Goal: Task Accomplishment & Management: Use online tool/utility

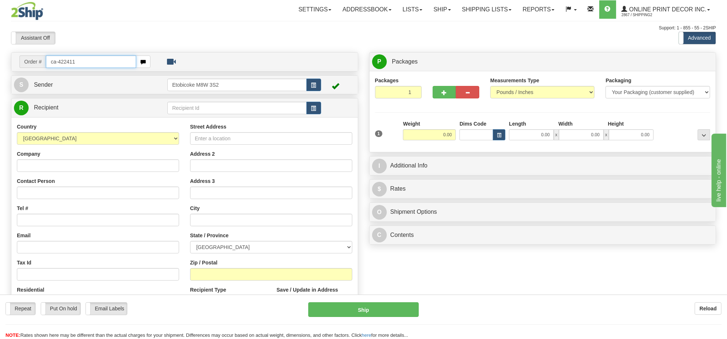
type input "ca-422411"
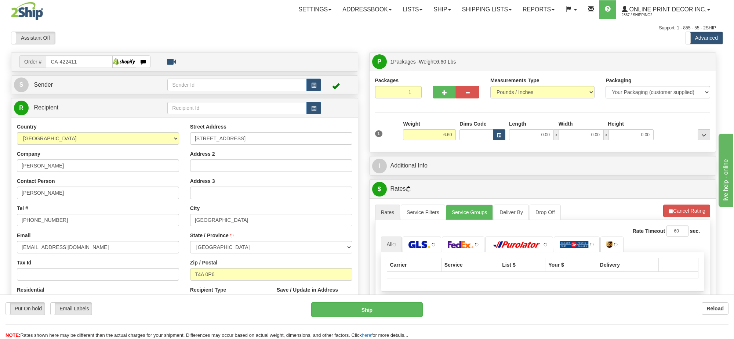
type input "ROCKY VIEW COUNTY"
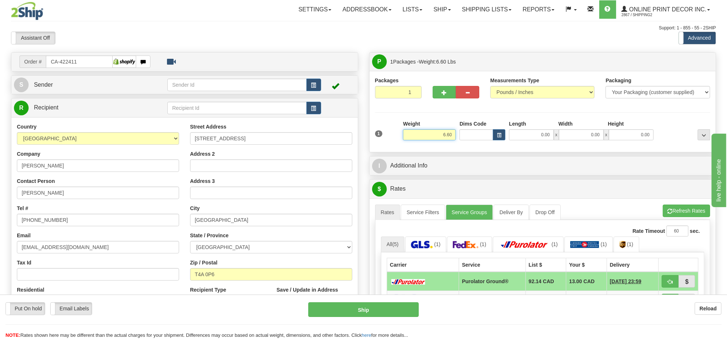
click at [436, 134] on input "6.60" at bounding box center [429, 134] width 53 height 11
click at [489, 138] on input "Dims Code" at bounding box center [477, 134] width 34 height 11
type input "2.00"
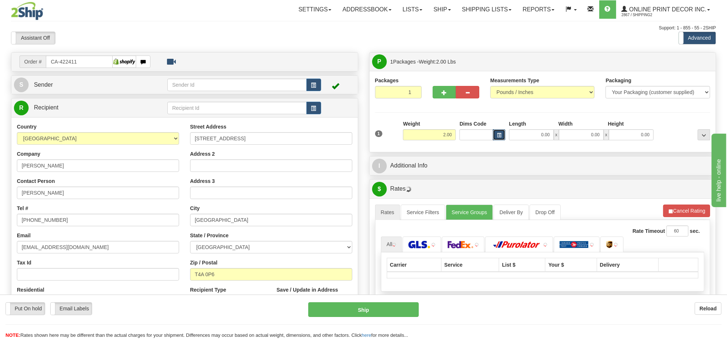
click at [496, 137] on button "button" at bounding box center [499, 134] width 12 height 11
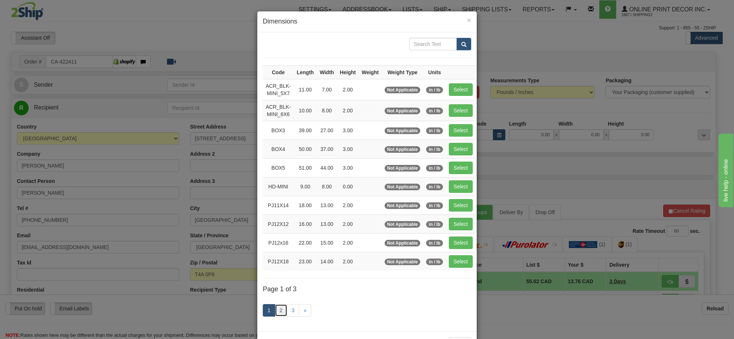
click at [281, 316] on link "2" at bounding box center [281, 310] width 12 height 12
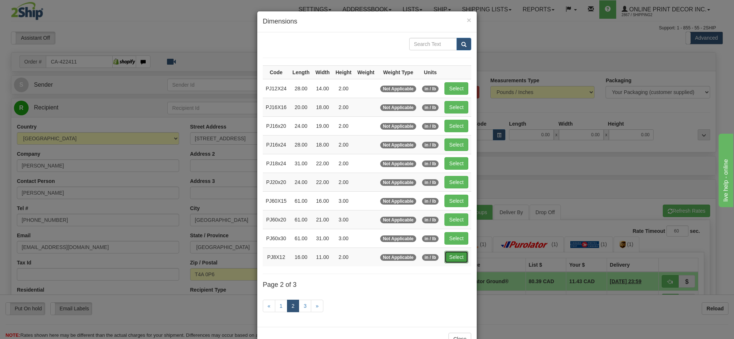
click at [454, 261] on button "Select" at bounding box center [457, 257] width 24 height 12
type input "PJ8X12"
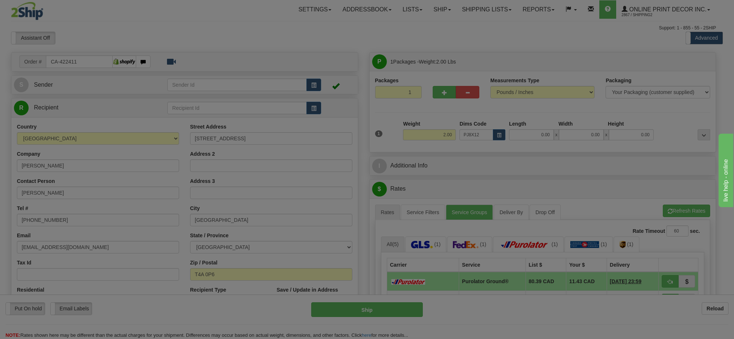
type input "16.00"
type input "11.00"
type input "2.00"
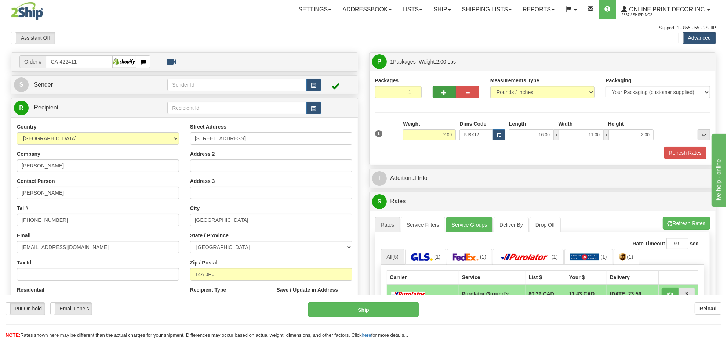
drag, startPoint x: 448, startPoint y: 104, endPoint x: 448, endPoint y: 99, distance: 4.8
click at [448, 101] on div at bounding box center [456, 91] width 58 height 28
click at [448, 98] on button "button" at bounding box center [444, 92] width 23 height 12
radio input "true"
type input "2"
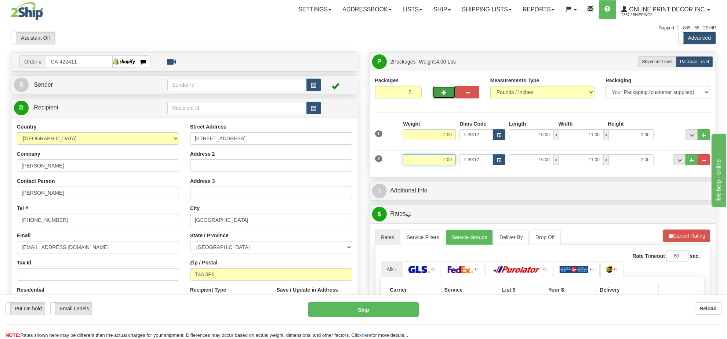
click at [439, 160] on input "2.00" at bounding box center [429, 159] width 53 height 11
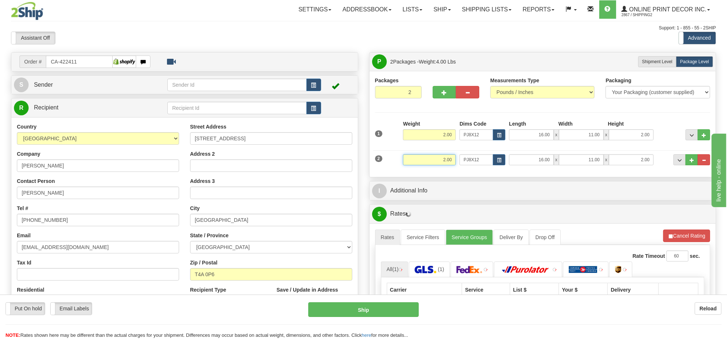
click at [439, 160] on input "2.00" at bounding box center [429, 159] width 53 height 11
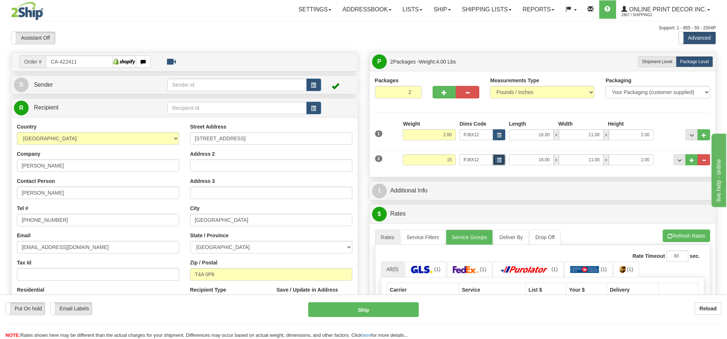
type input "15.00"
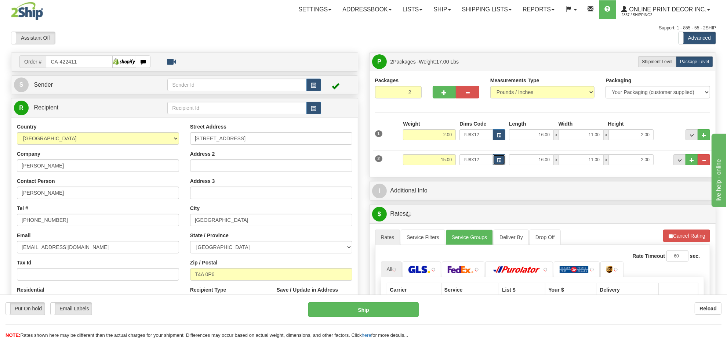
click at [502, 160] on button "button" at bounding box center [499, 159] width 12 height 11
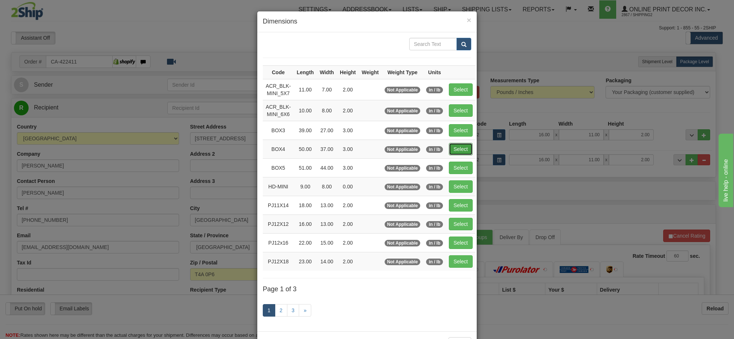
click at [461, 144] on button "Select" at bounding box center [461, 149] width 24 height 12
type input "BOX4"
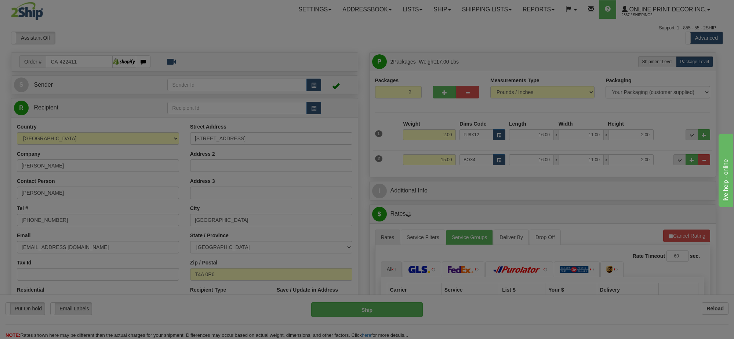
type input "50.00"
type input "37.00"
type input "3.00"
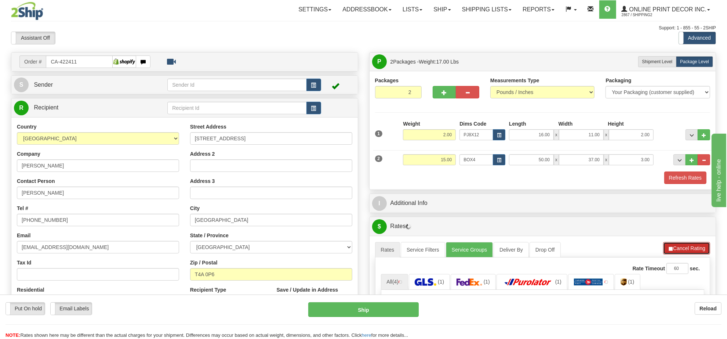
click at [678, 246] on button "Cancel Rating" at bounding box center [686, 248] width 47 height 12
click at [678, 246] on button "Refresh Rates" at bounding box center [686, 248] width 47 height 12
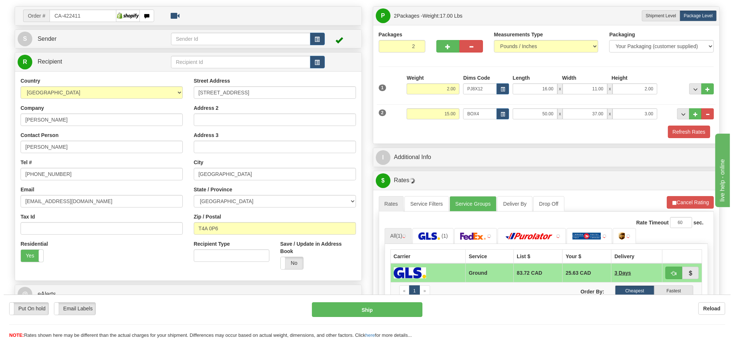
scroll to position [92, 0]
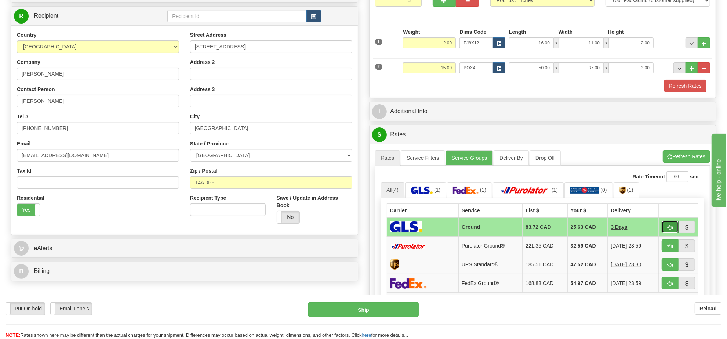
click at [667, 230] on button "button" at bounding box center [670, 227] width 17 height 12
type input "1"
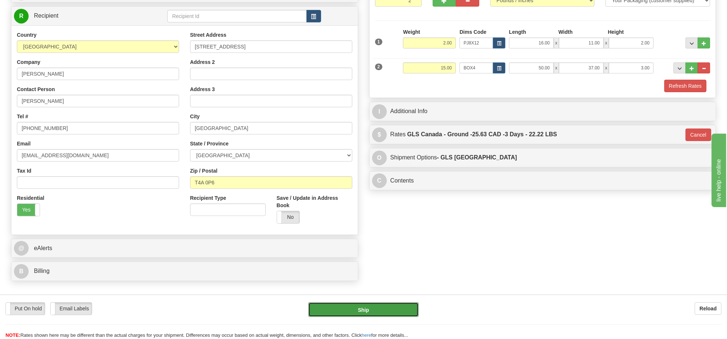
click at [408, 308] on button "Ship" at bounding box center [363, 309] width 110 height 15
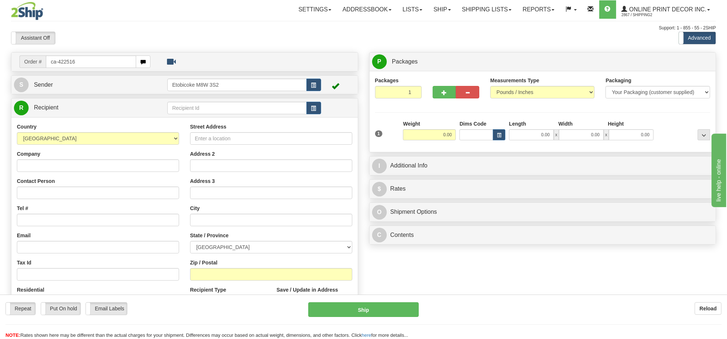
type input "ca-422516"
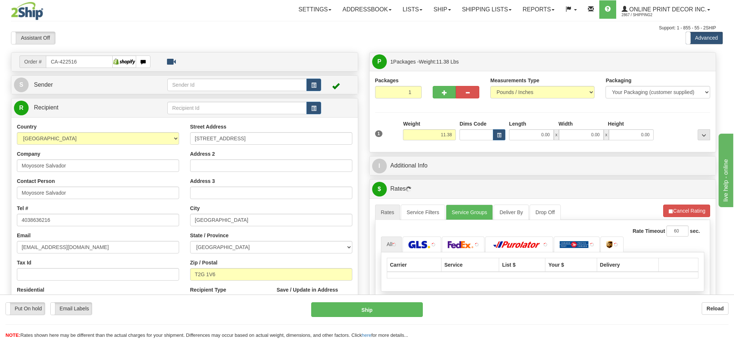
type input "[GEOGRAPHIC_DATA]"
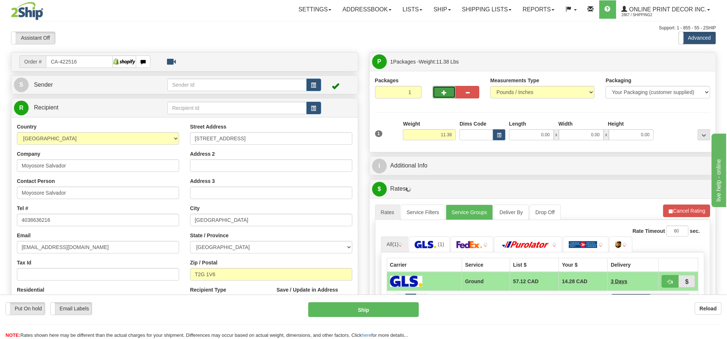
click at [444, 95] on span "button" at bounding box center [444, 92] width 5 height 5
radio input "true"
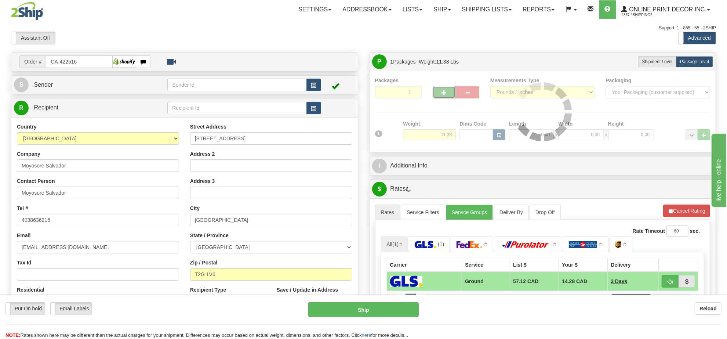
type input "2"
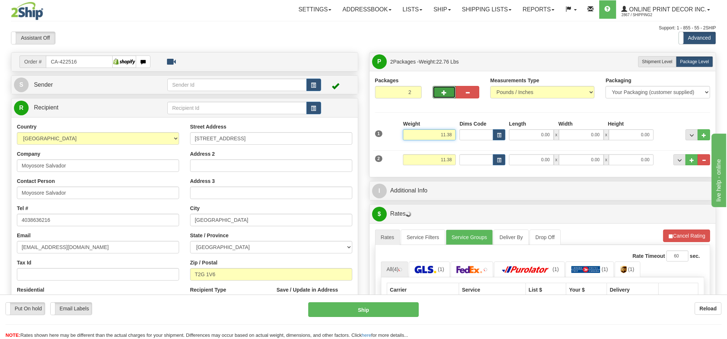
click at [449, 137] on input "11.38" at bounding box center [429, 134] width 53 height 11
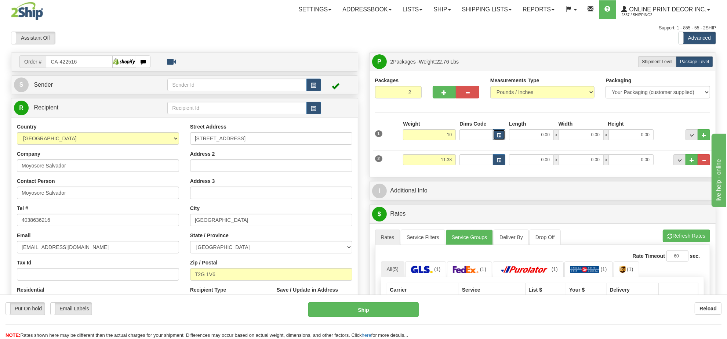
click at [497, 130] on button "button" at bounding box center [499, 134] width 12 height 11
type input "10.00"
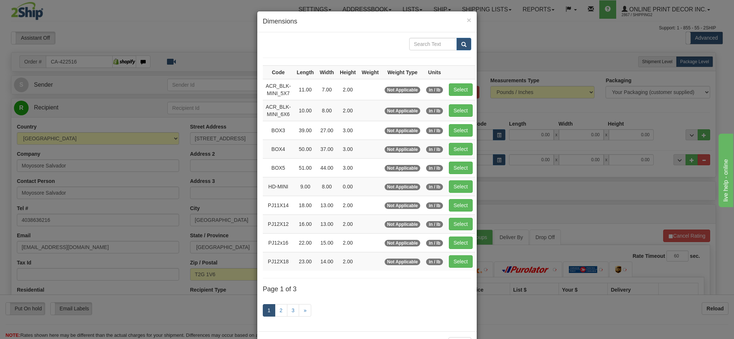
click at [279, 306] on div "1 2 3 »" at bounding box center [367, 311] width 208 height 29
click at [275, 313] on link "2" at bounding box center [281, 310] width 12 height 12
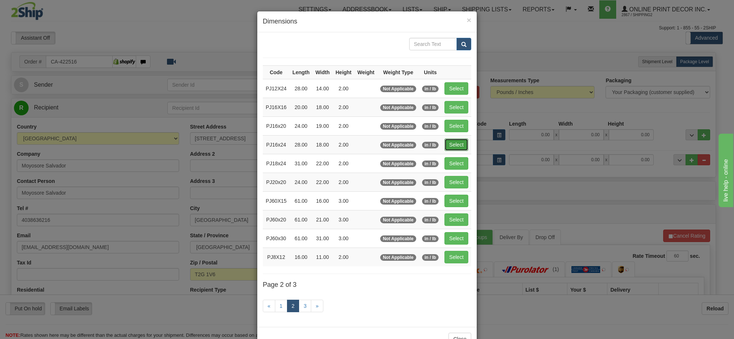
click at [457, 150] on button "Select" at bounding box center [457, 144] width 24 height 12
type input "PJ16x24"
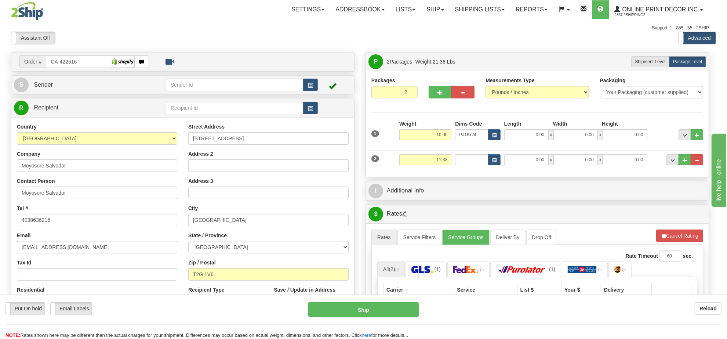
type input "28.00"
type input "18.00"
type input "2.00"
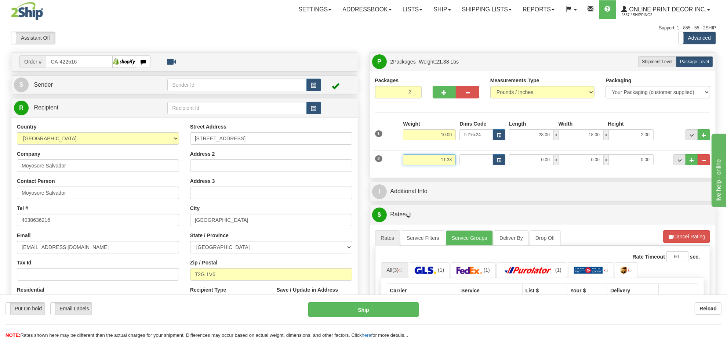
click at [434, 159] on input "11.38" at bounding box center [429, 159] width 53 height 11
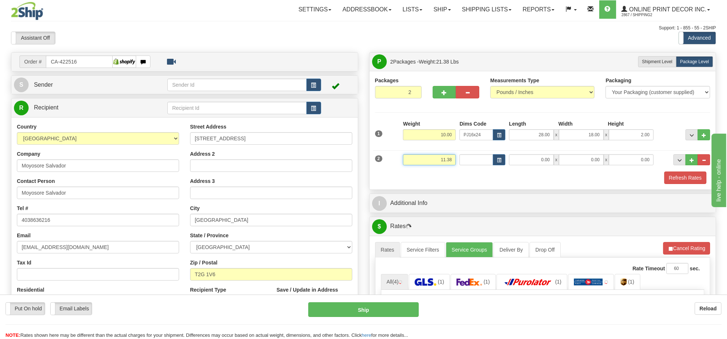
click at [434, 159] on input "11.38" at bounding box center [429, 159] width 53 height 11
type input "4.00"
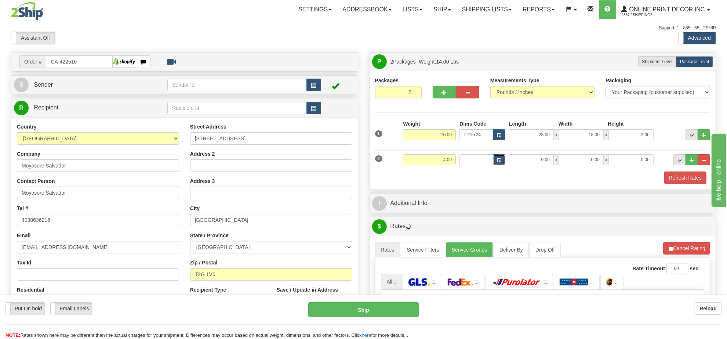
click at [496, 163] on button "button" at bounding box center [499, 159] width 12 height 11
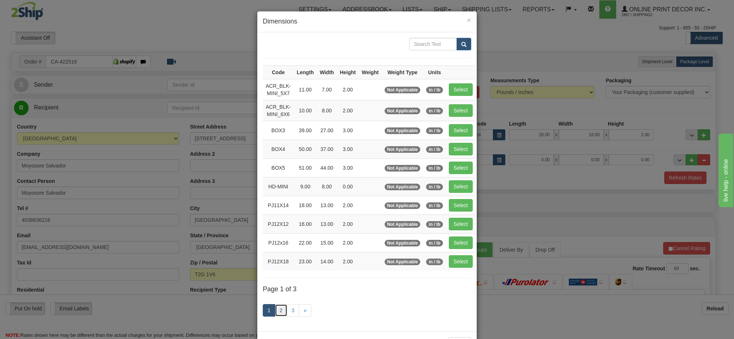
click at [280, 311] on link "2" at bounding box center [281, 310] width 12 height 12
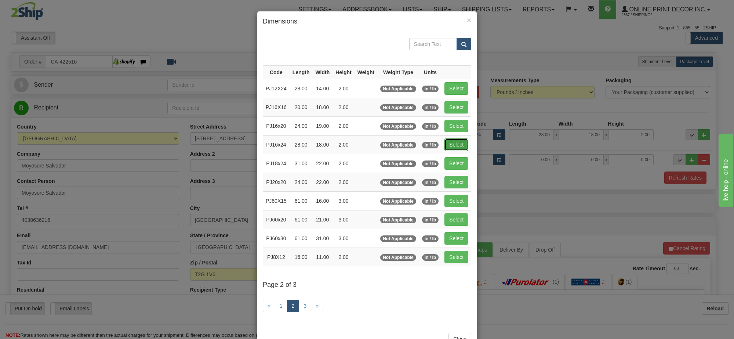
click at [451, 148] on button "Select" at bounding box center [457, 144] width 24 height 12
type input "PJ16x24"
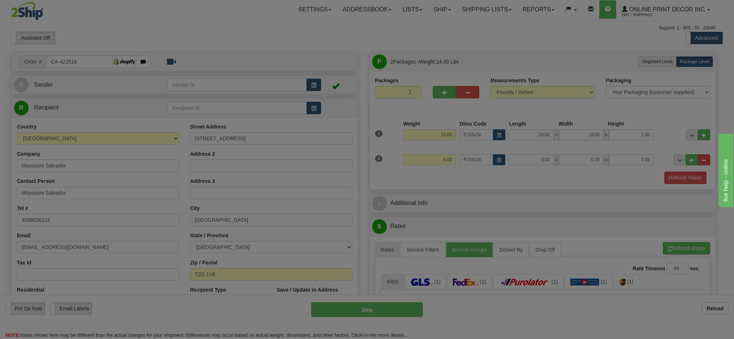
type input "28.00"
type input "18.00"
type input "2.00"
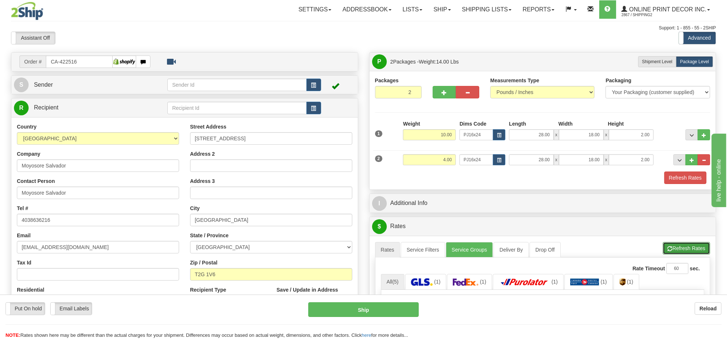
click at [705, 248] on button "Refresh Rates" at bounding box center [686, 248] width 47 height 12
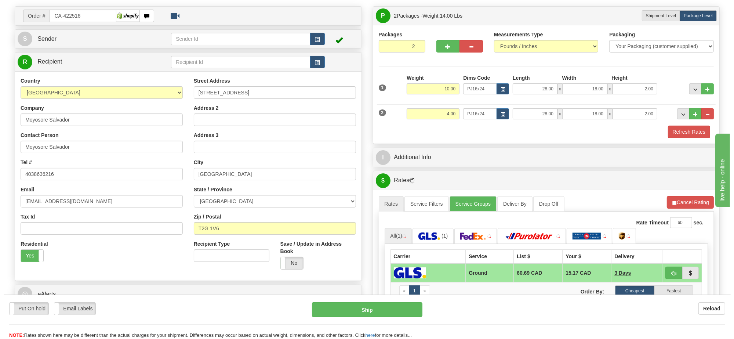
scroll to position [92, 0]
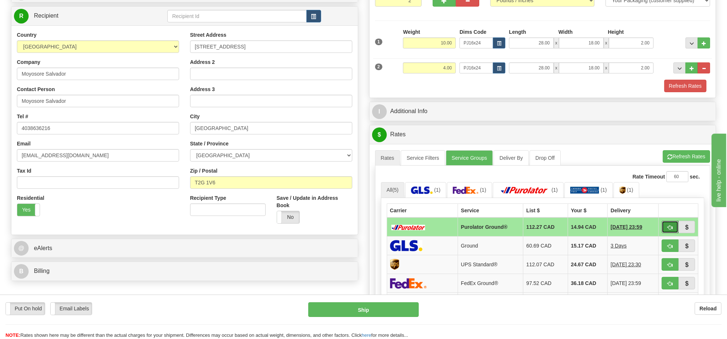
click at [668, 230] on span "button" at bounding box center [670, 227] width 5 height 5
type input "260"
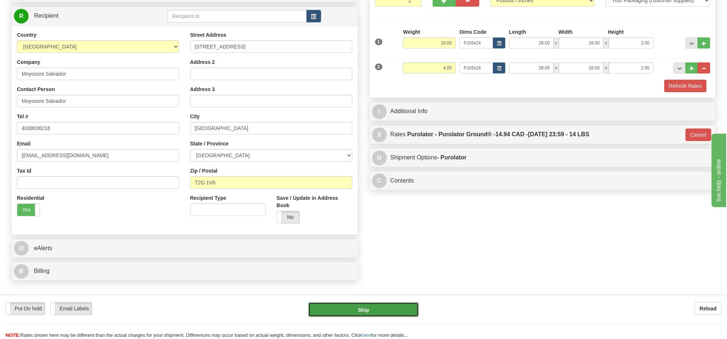
click at [404, 309] on button "Ship" at bounding box center [363, 309] width 110 height 15
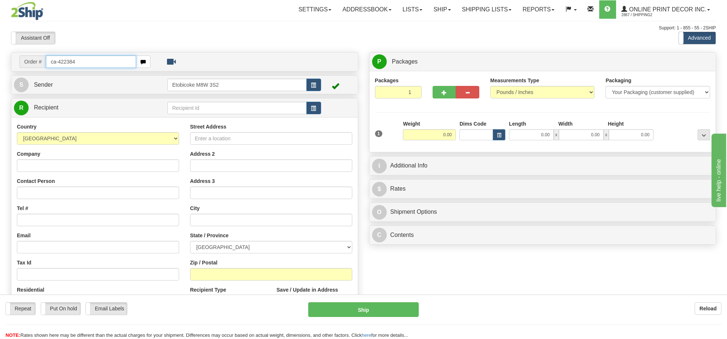
type input "ca-422384"
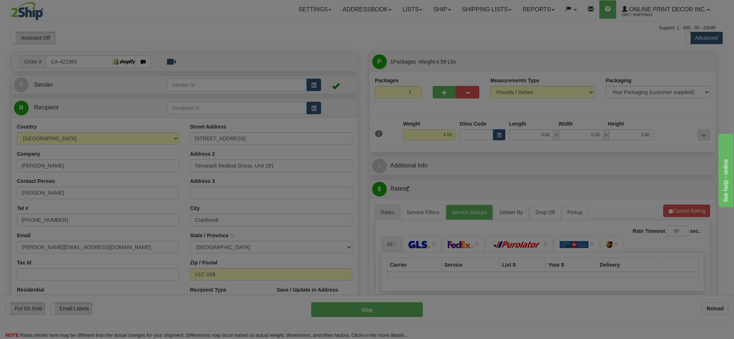
type input "CRANBROOK"
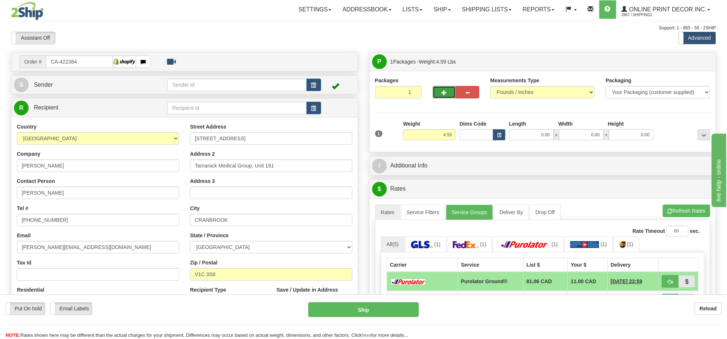
click at [443, 97] on button "button" at bounding box center [444, 92] width 23 height 12
radio input "true"
type input "2"
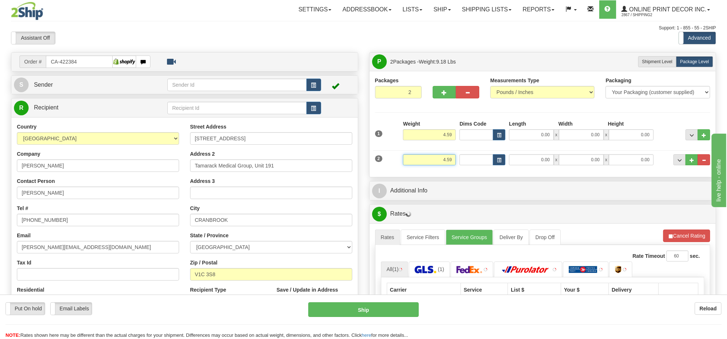
click at [435, 165] on input "4.59" at bounding box center [429, 159] width 53 height 11
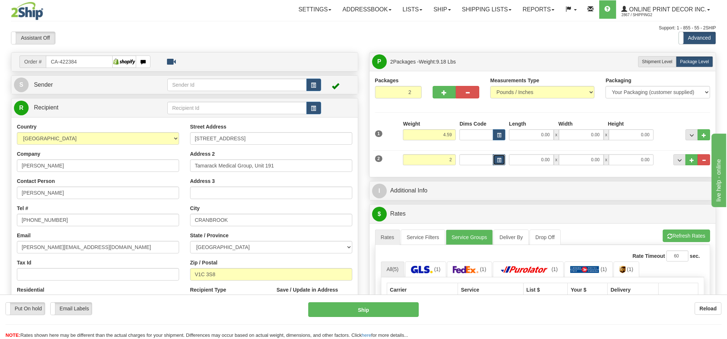
type input "2.00"
click at [499, 164] on button "button" at bounding box center [499, 159] width 12 height 11
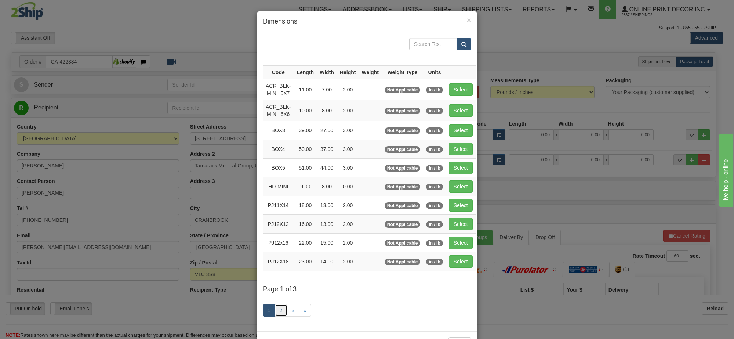
drag, startPoint x: 276, startPoint y: 314, endPoint x: 481, endPoint y: 270, distance: 209.6
click at [276, 314] on link "2" at bounding box center [281, 310] width 12 height 12
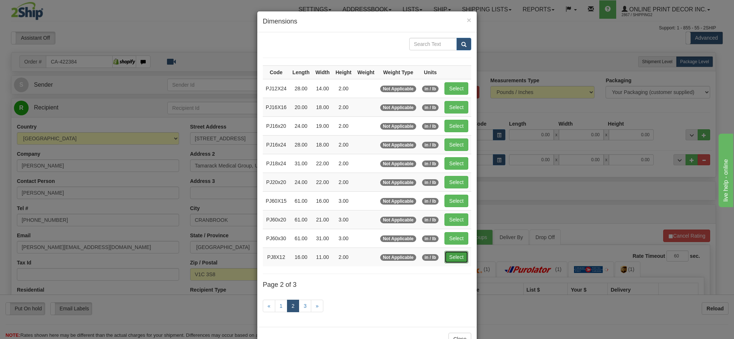
click at [454, 263] on button "Select" at bounding box center [457, 257] width 24 height 12
type input "PJ8X12"
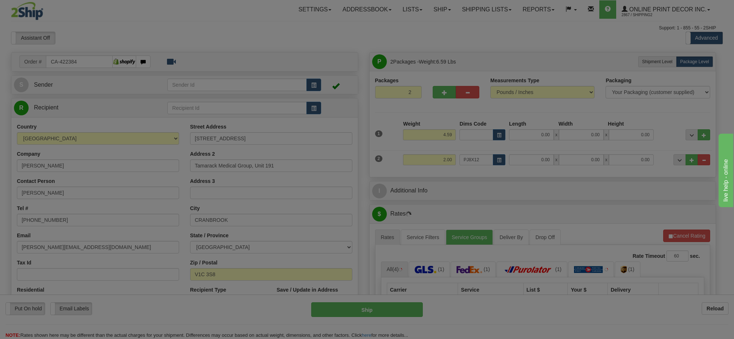
type input "16.00"
type input "11.00"
type input "2.00"
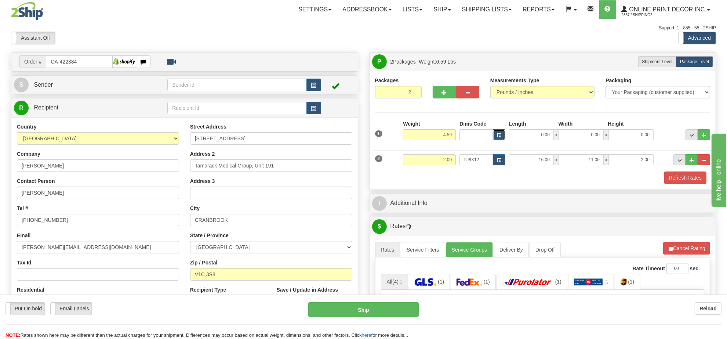
click at [498, 136] on span "button" at bounding box center [499, 135] width 4 height 4
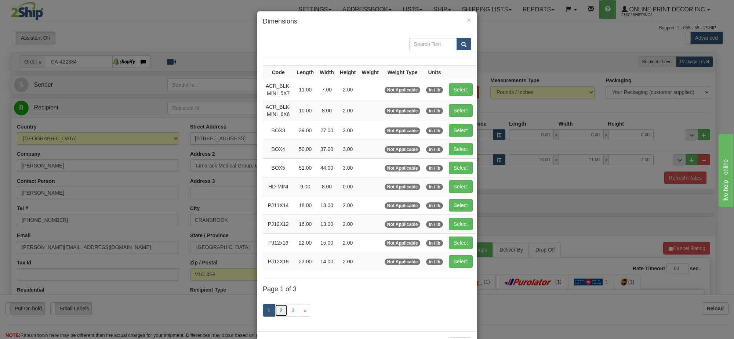
click at [278, 314] on link "2" at bounding box center [281, 310] width 12 height 12
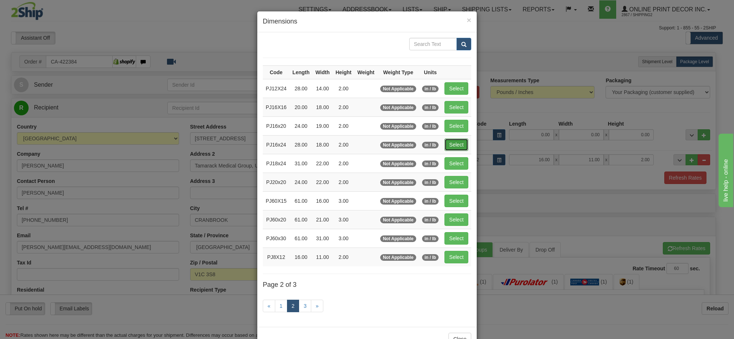
click at [449, 146] on button "Select" at bounding box center [457, 144] width 24 height 12
type input "PJ16x24"
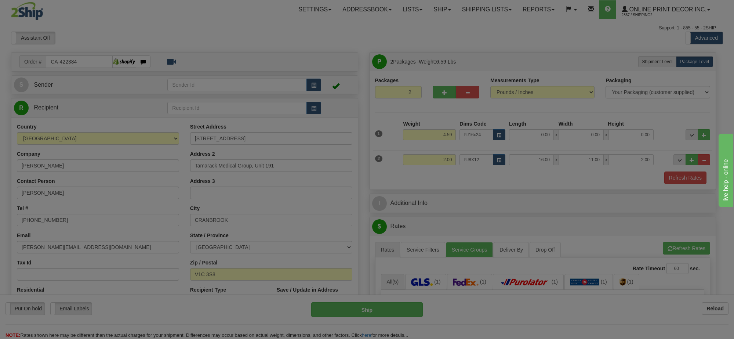
type input "28.00"
type input "18.00"
type input "2.00"
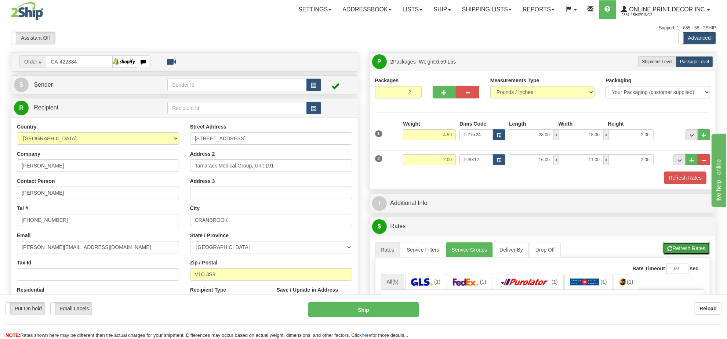
click at [675, 246] on button "Refresh Rates" at bounding box center [686, 248] width 47 height 12
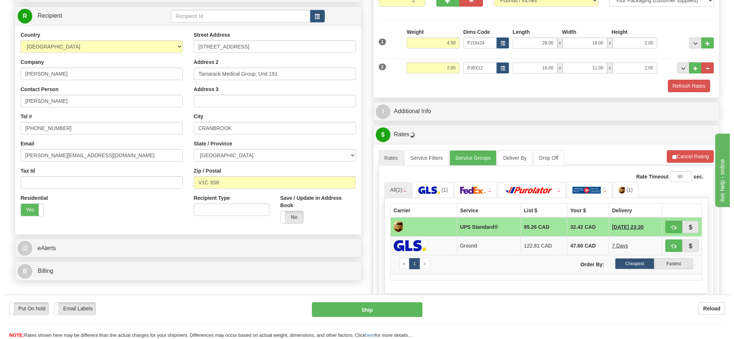
scroll to position [138, 0]
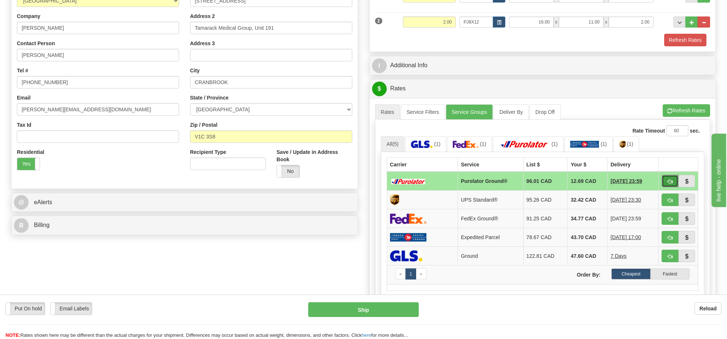
click at [667, 187] on button "button" at bounding box center [670, 181] width 17 height 12
type input "260"
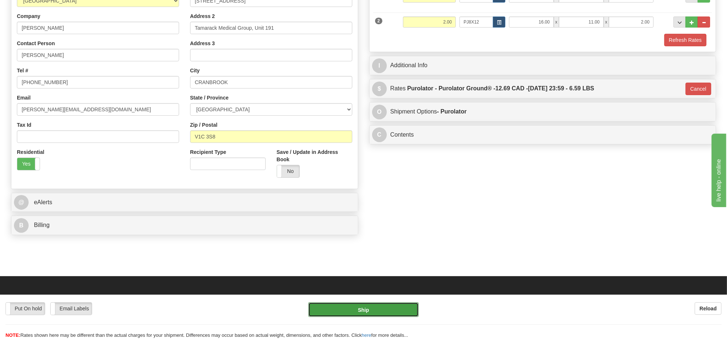
click at [373, 303] on button "Ship" at bounding box center [363, 309] width 110 height 15
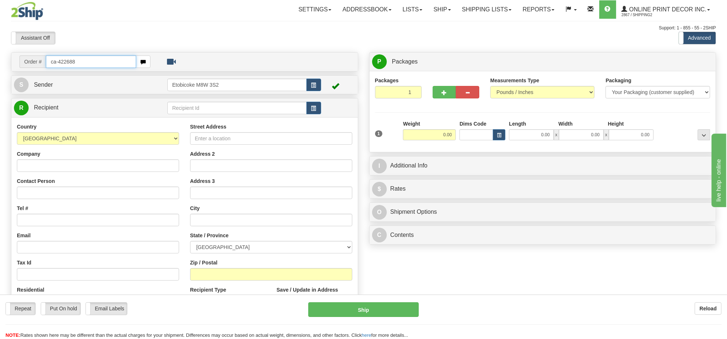
type input "ca-422688"
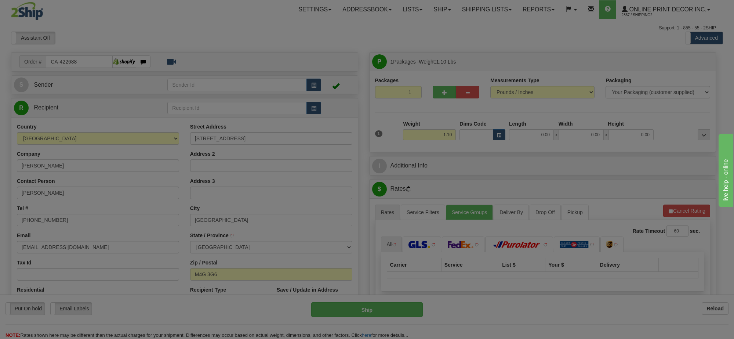
type input "EAST YORK"
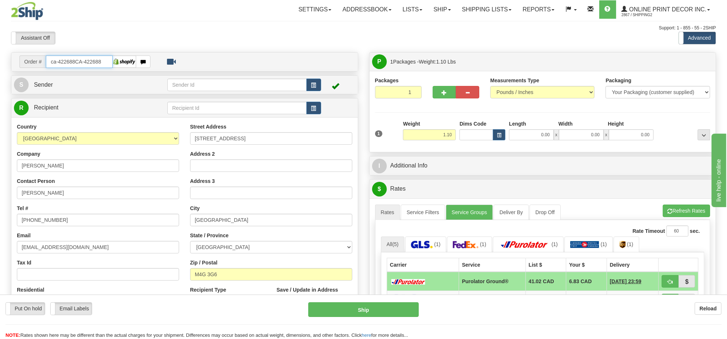
type input "ca-422688CA-422688"
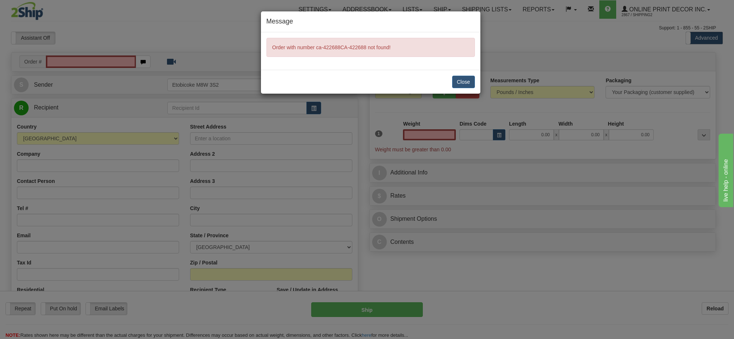
type input "0.00"
click at [457, 81] on button "Close" at bounding box center [463, 82] width 23 height 12
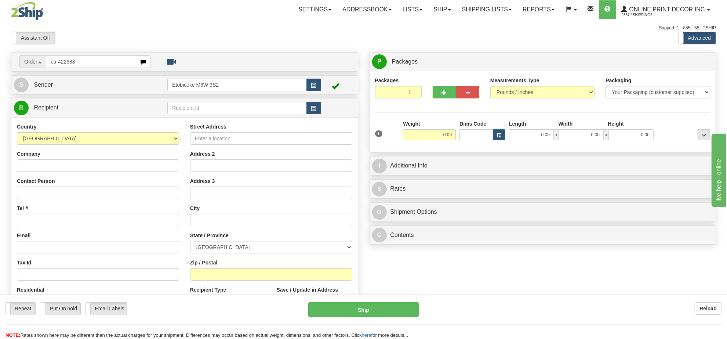
type input "ca-422688"
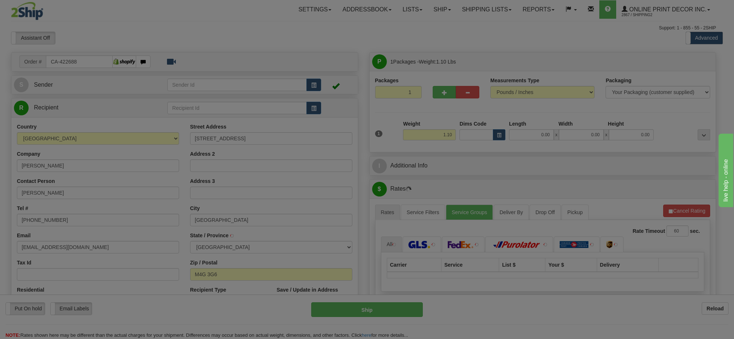
type input "[GEOGRAPHIC_DATA]"
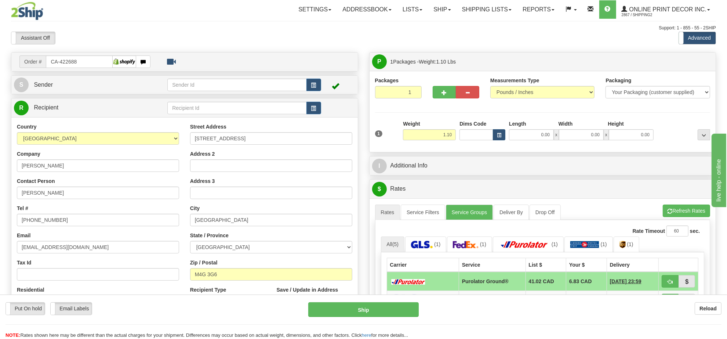
click at [493, 130] on div "Dims Code" at bounding box center [483, 130] width 50 height 20
click at [496, 134] on button "button" at bounding box center [499, 134] width 12 height 11
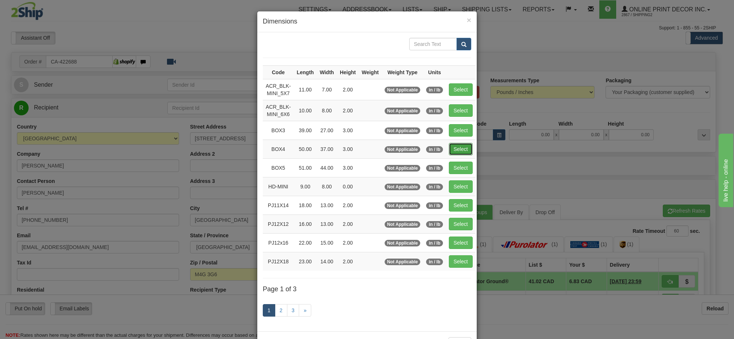
click at [457, 146] on button "Select" at bounding box center [461, 149] width 24 height 12
type input "BOX4"
type input "50.00"
type input "37.00"
type input "3.00"
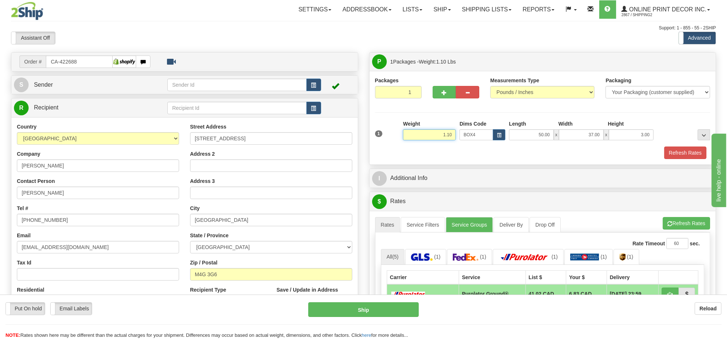
drag, startPoint x: 454, startPoint y: 133, endPoint x: 391, endPoint y: 134, distance: 62.4
click at [391, 134] on div "1 Weight 1.10 Dims Code BOX4" at bounding box center [542, 133] width 339 height 26
type input "15.98"
click at [683, 155] on button "Refresh Rates" at bounding box center [685, 152] width 42 height 12
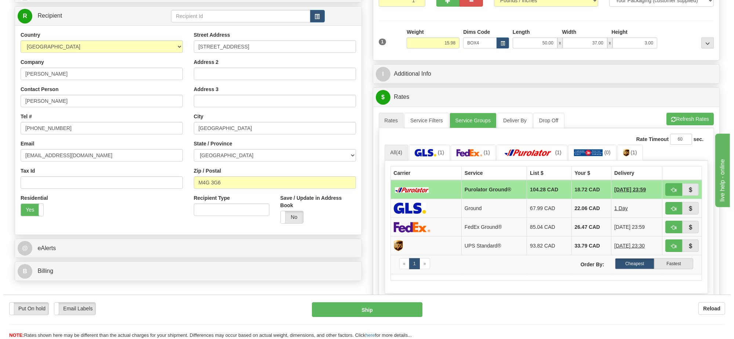
scroll to position [138, 0]
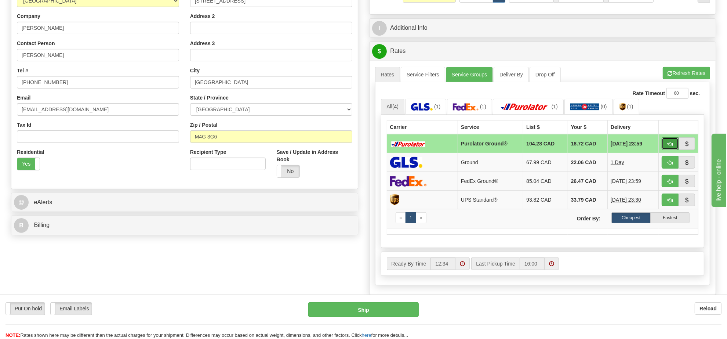
click at [668, 145] on span "button" at bounding box center [670, 144] width 5 height 5
type input "260"
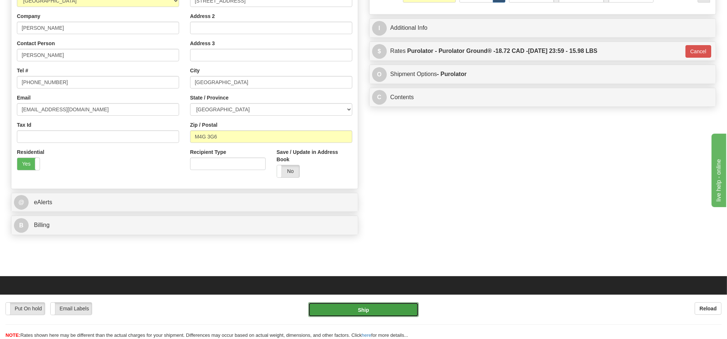
click at [371, 312] on button "Ship" at bounding box center [363, 309] width 110 height 15
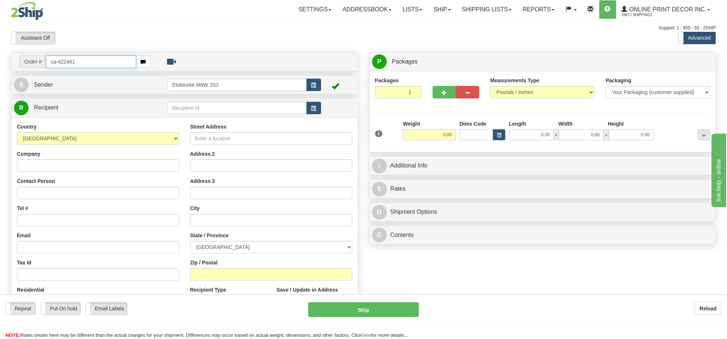
type input "ca-422461"
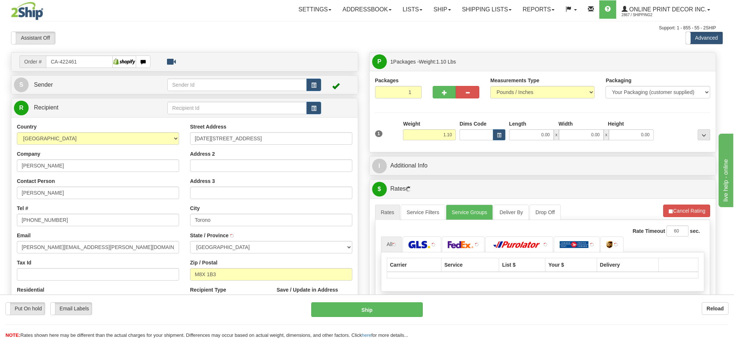
type input "ETOBICOKE"
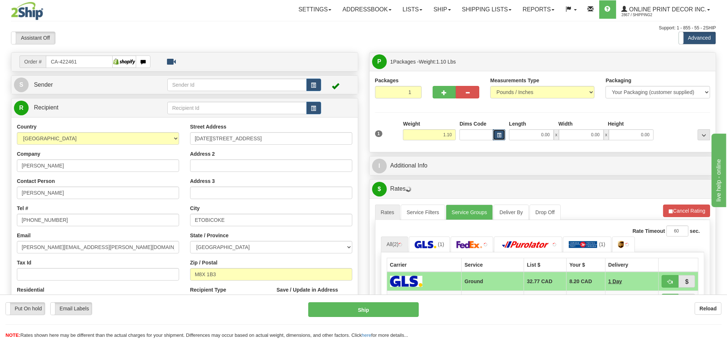
click at [500, 137] on span "button" at bounding box center [499, 135] width 4 height 4
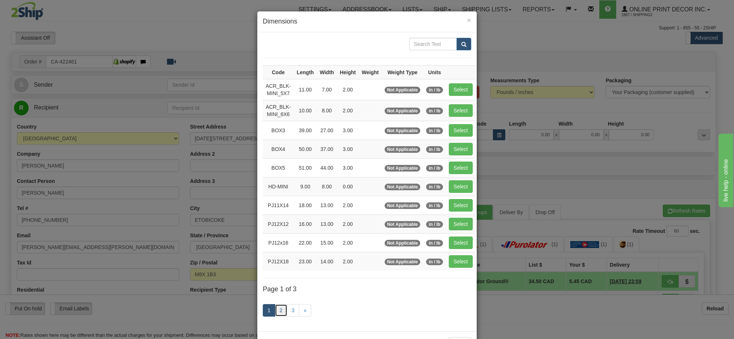
click at [280, 311] on link "2" at bounding box center [281, 310] width 12 height 12
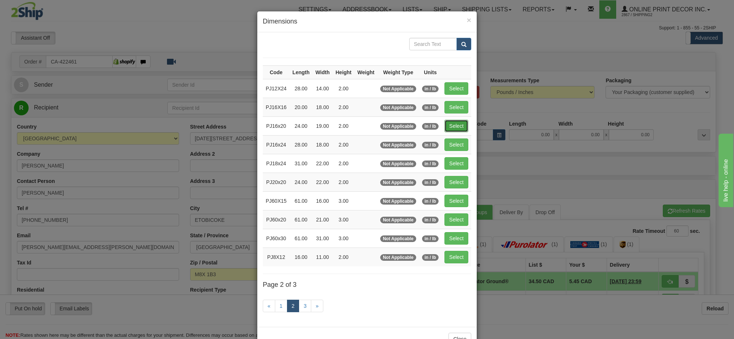
click at [450, 123] on button "Select" at bounding box center [457, 126] width 24 height 12
type input "PJ16x20"
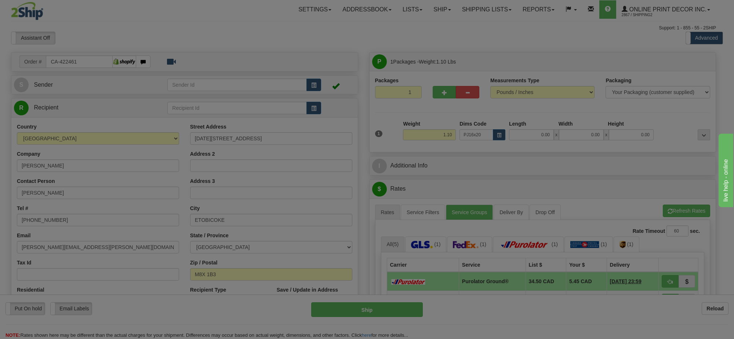
type input "24.00"
type input "19.00"
type input "2.00"
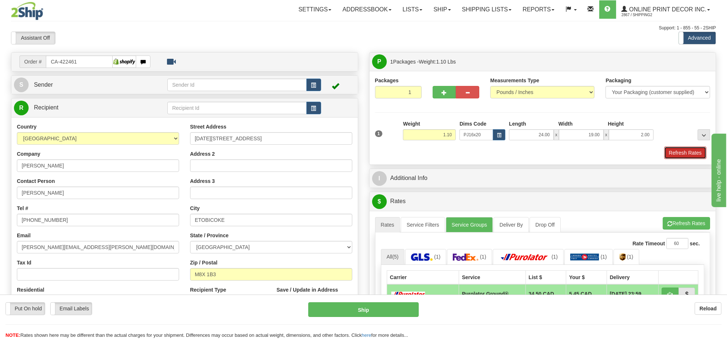
click at [690, 152] on button "Refresh Rates" at bounding box center [685, 152] width 42 height 12
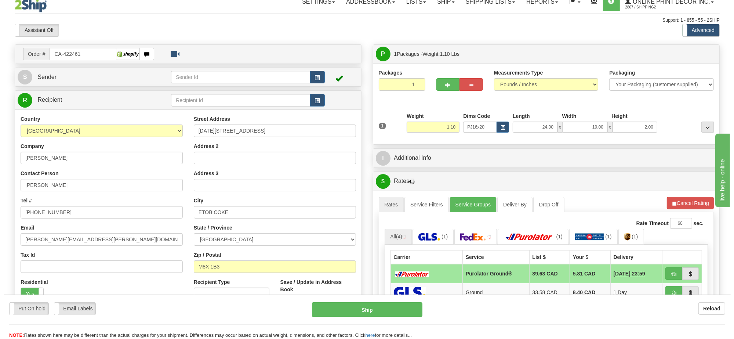
scroll to position [7, 0]
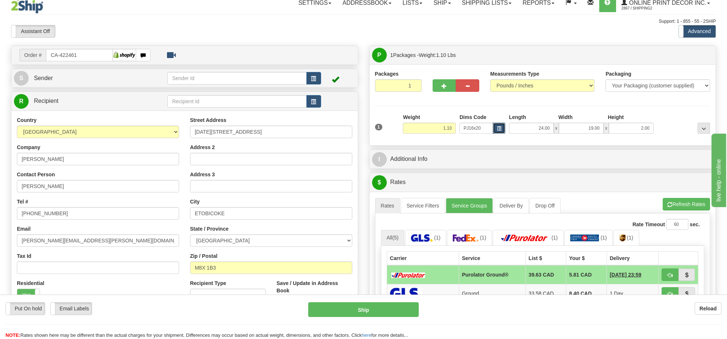
click at [498, 130] on span "button" at bounding box center [499, 129] width 4 height 4
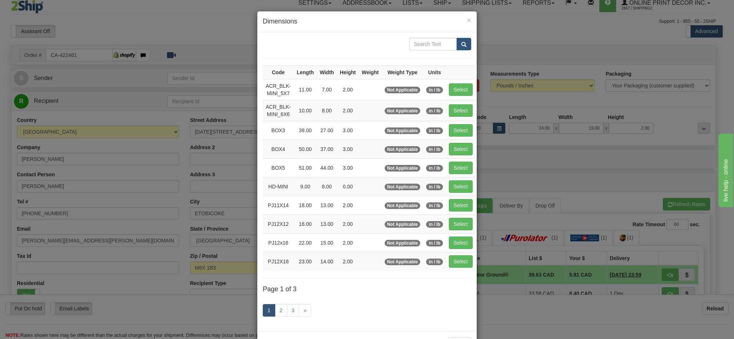
scroll to position [30, 0]
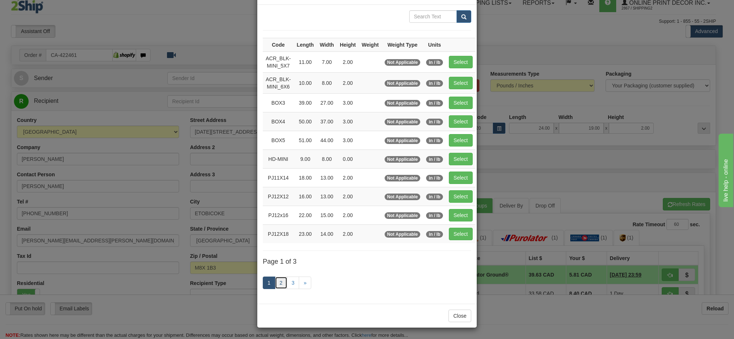
click at [275, 277] on link "2" at bounding box center [281, 282] width 12 height 12
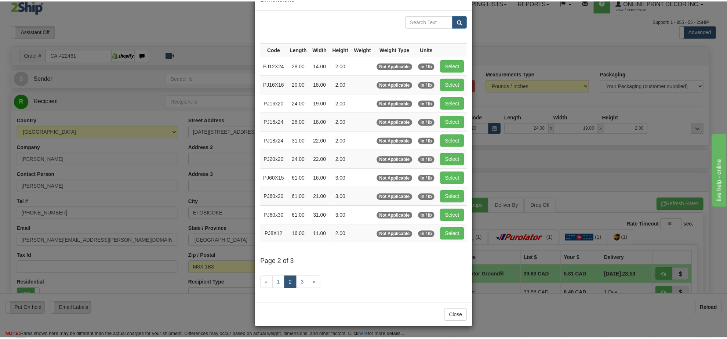
scroll to position [26, 0]
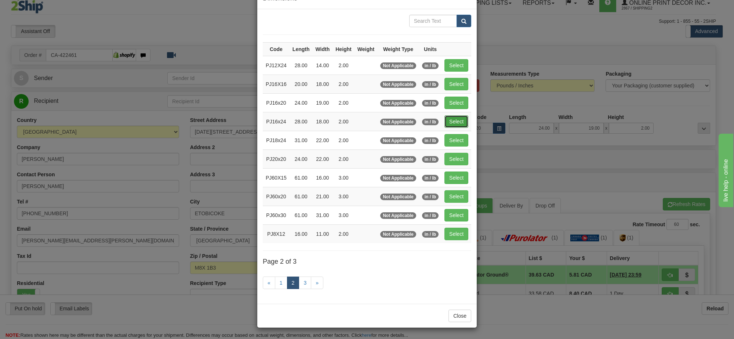
click at [445, 115] on button "Select" at bounding box center [457, 121] width 24 height 12
type input "PJ16x24"
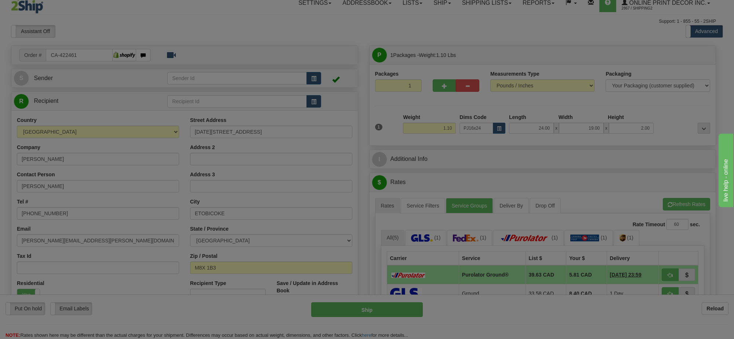
type input "28.00"
type input "18.00"
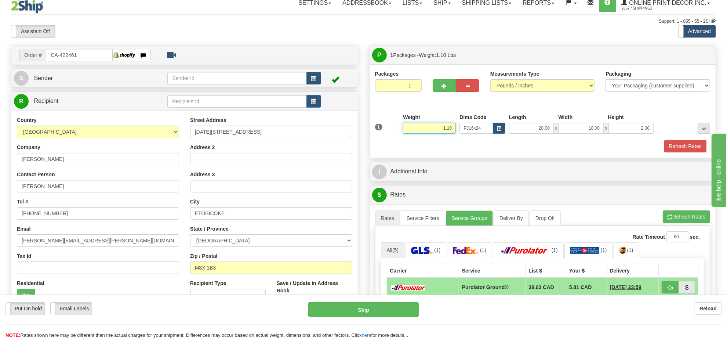
drag, startPoint x: 454, startPoint y: 128, endPoint x: 384, endPoint y: 124, distance: 70.6
click at [384, 124] on div "1 Weight 1.10 Dims Code x x" at bounding box center [542, 126] width 339 height 26
type input "3.98"
click at [695, 149] on button "Refresh Rates" at bounding box center [685, 146] width 42 height 12
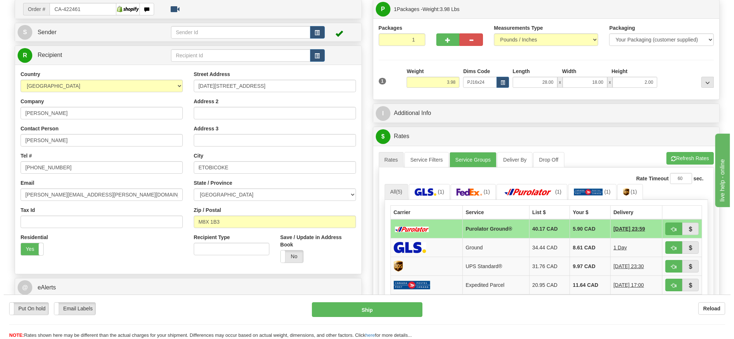
scroll to position [98, 0]
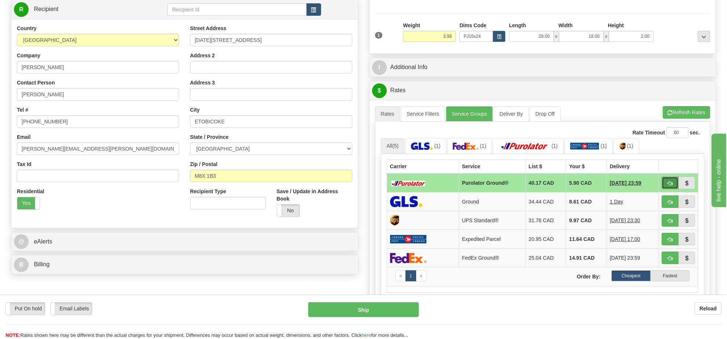
click at [670, 182] on span "button" at bounding box center [670, 183] width 5 height 5
type input "260"
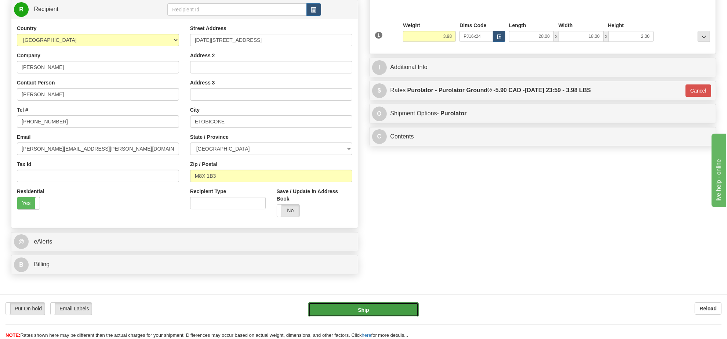
click at [411, 308] on button "Ship" at bounding box center [363, 309] width 110 height 15
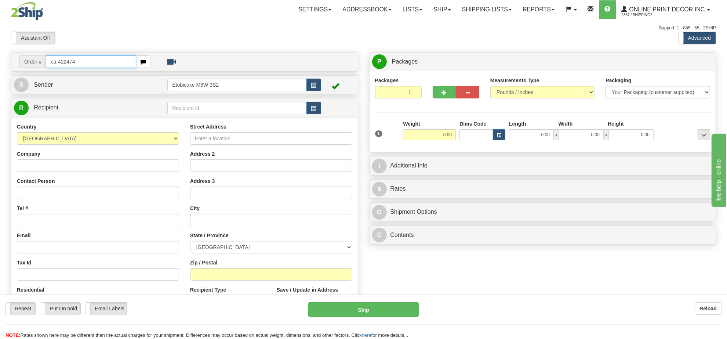
type input "ca-422474"
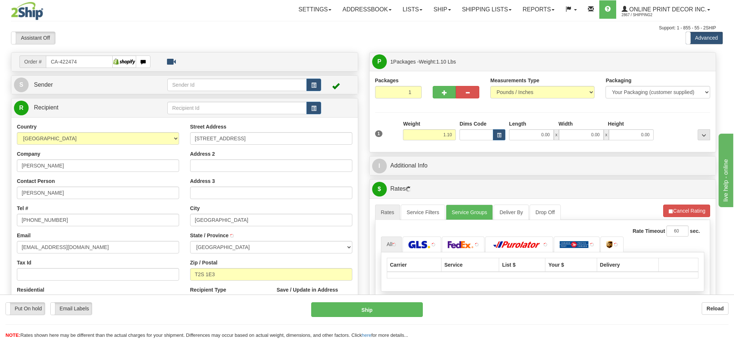
type input "[GEOGRAPHIC_DATA]"
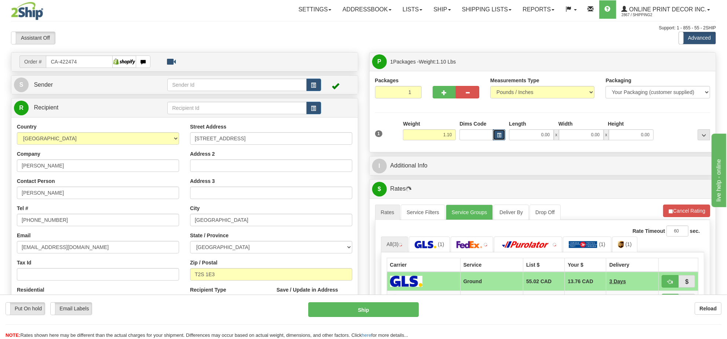
click at [501, 138] on button "button" at bounding box center [499, 134] width 12 height 11
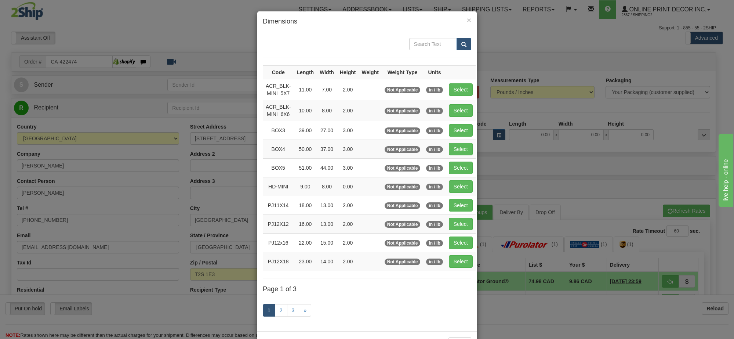
scroll to position [30, 0]
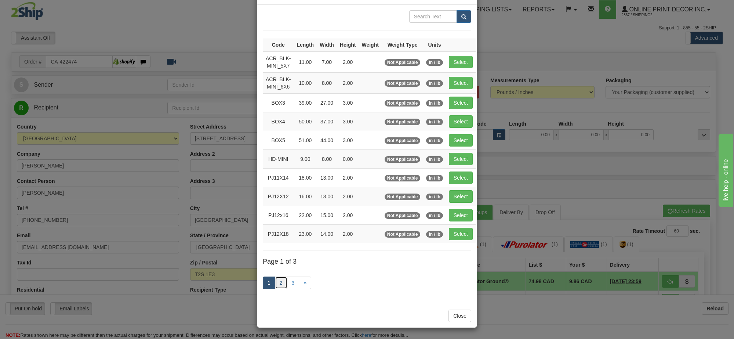
click at [283, 281] on link "2" at bounding box center [281, 282] width 12 height 12
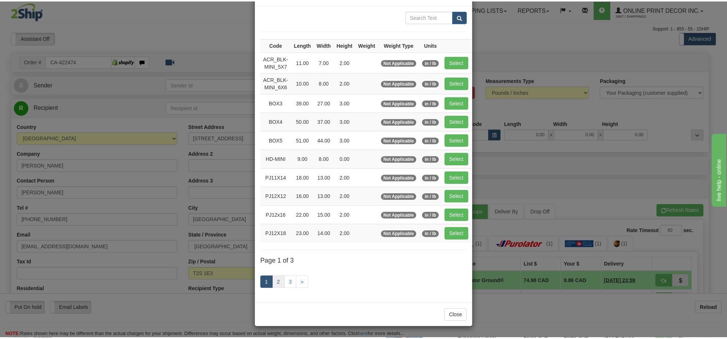
scroll to position [26, 0]
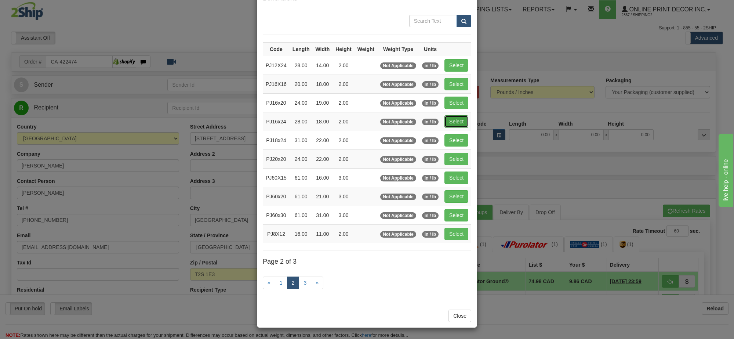
click at [448, 116] on button "Select" at bounding box center [457, 121] width 24 height 12
type input "PJ16x24"
type input "28.00"
type input "18.00"
type input "2.00"
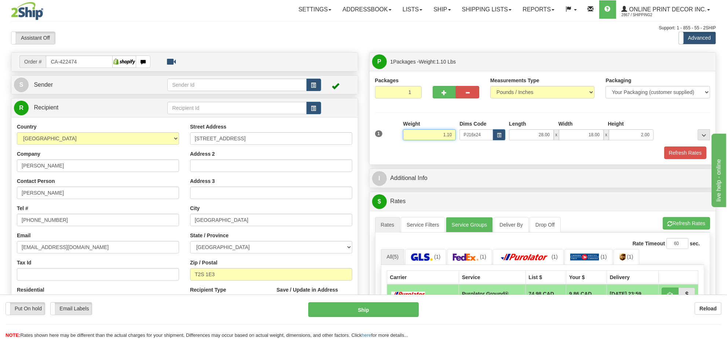
drag, startPoint x: 454, startPoint y: 136, endPoint x: 397, endPoint y: 136, distance: 56.9
click at [400, 136] on div "1 Weight 1.10 Dims Code x x" at bounding box center [542, 133] width 339 height 26
drag, startPoint x: 454, startPoint y: 133, endPoint x: 335, endPoint y: 143, distance: 120.1
click at [335, 52] on div "Order # CA-422474 S" at bounding box center [364, 52] width 716 height 0
type input "3.98"
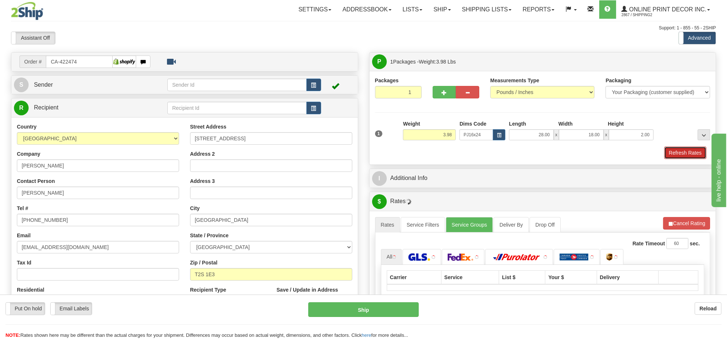
click at [687, 158] on button "Refresh Rates" at bounding box center [685, 152] width 42 height 12
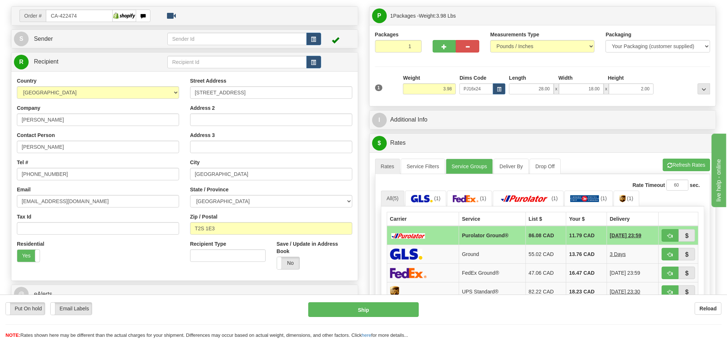
scroll to position [138, 0]
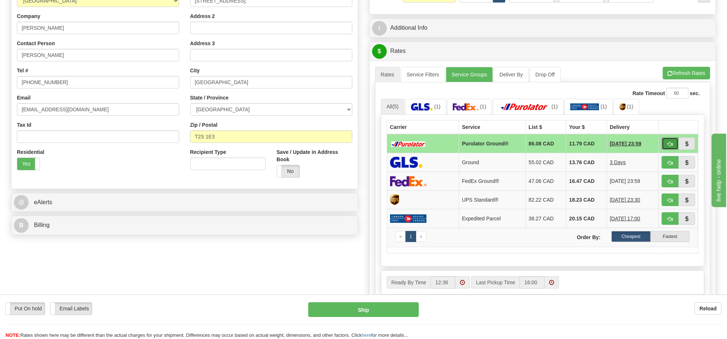
click at [664, 148] on button "button" at bounding box center [670, 143] width 17 height 12
type input "260"
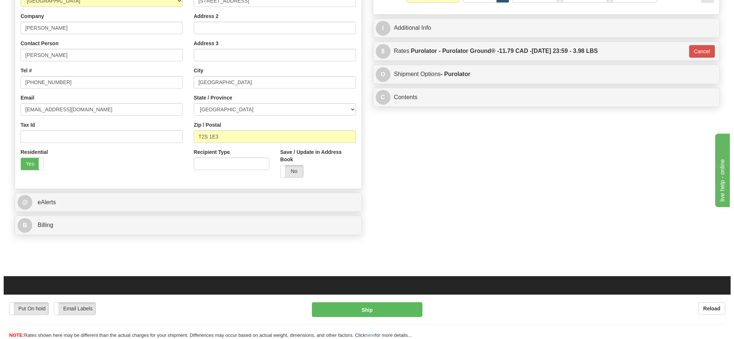
scroll to position [46, 0]
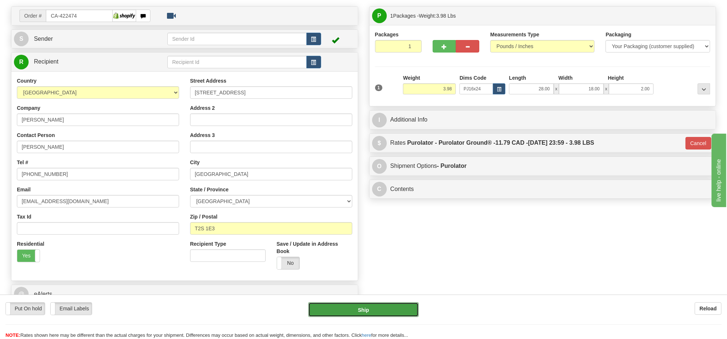
click at [378, 307] on button "Ship" at bounding box center [363, 309] width 110 height 15
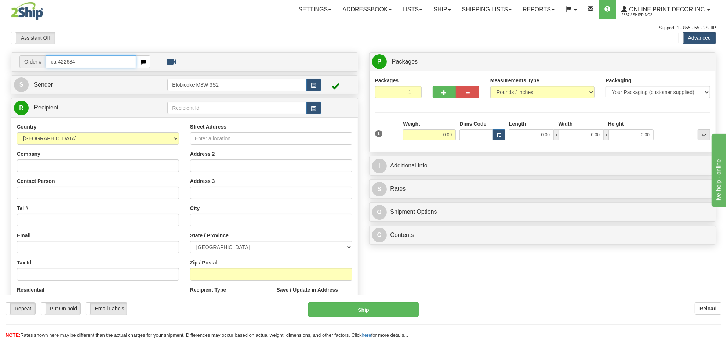
type input "ca-422684"
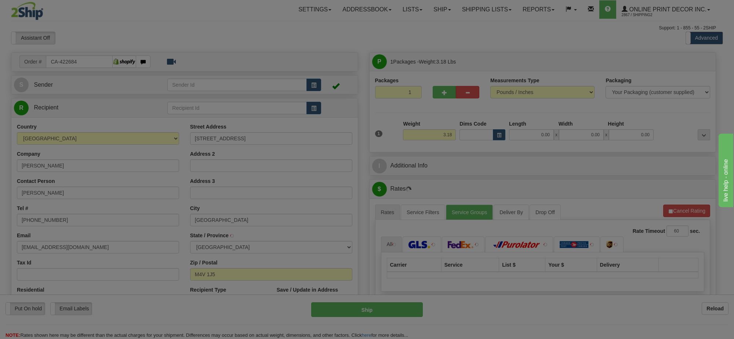
type input "[GEOGRAPHIC_DATA]"
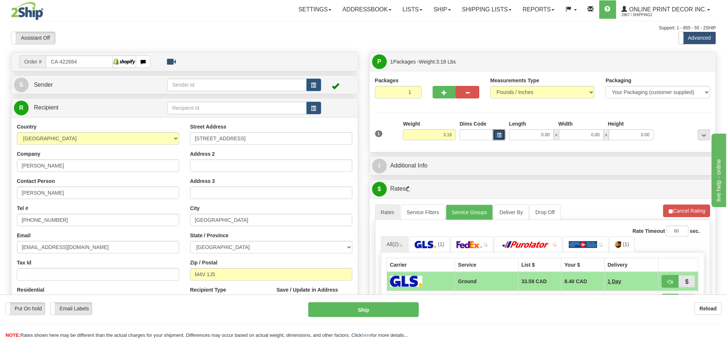
click at [504, 139] on button "button" at bounding box center [499, 134] width 12 height 11
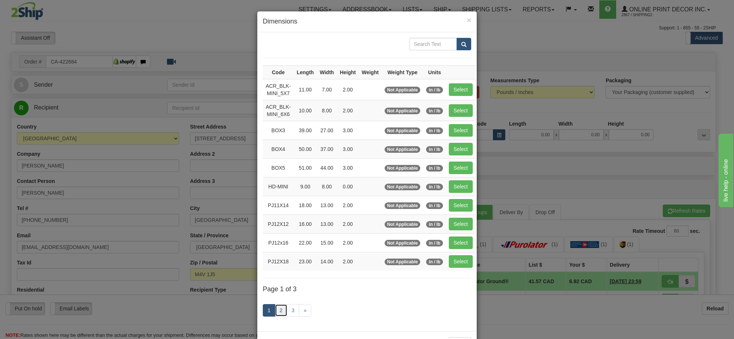
click at [280, 312] on link "2" at bounding box center [281, 310] width 12 height 12
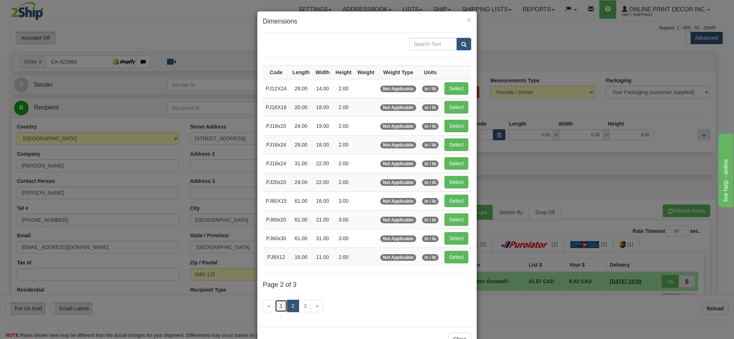
click at [280, 312] on link "1" at bounding box center [281, 306] width 12 height 12
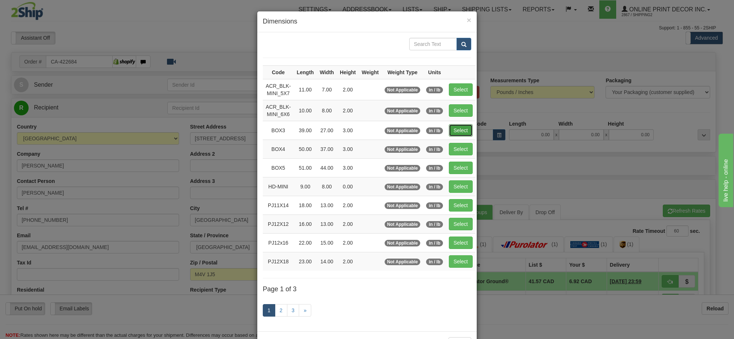
click at [465, 127] on button "Select" at bounding box center [461, 130] width 24 height 12
type input "BOX3"
type input "39.00"
type input "27.00"
type input "3.00"
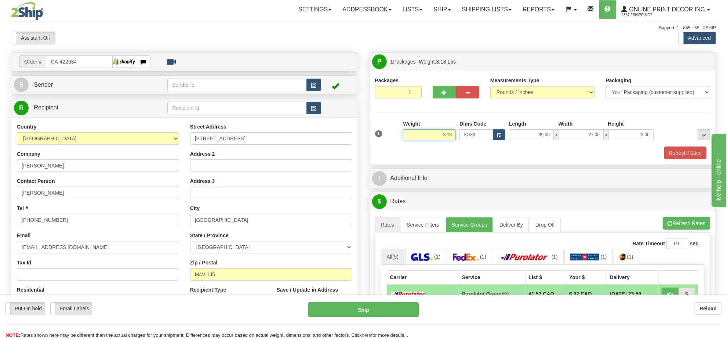
drag, startPoint x: 454, startPoint y: 134, endPoint x: 416, endPoint y: 133, distance: 38.6
click at [417, 133] on input "3.18" at bounding box center [429, 134] width 53 height 11
drag, startPoint x: 453, startPoint y: 135, endPoint x: 410, endPoint y: 139, distance: 43.2
click at [410, 139] on input "8.98" at bounding box center [429, 134] width 53 height 11
type input "7.98"
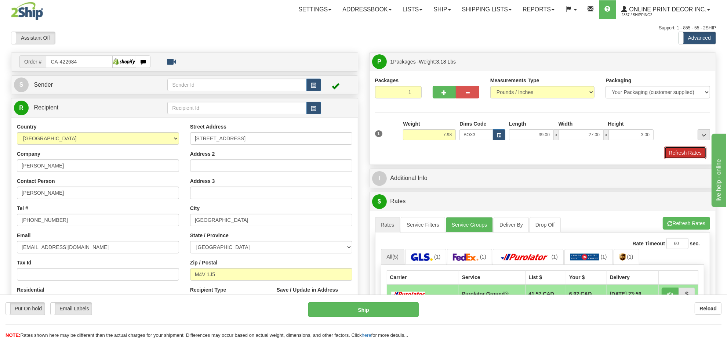
click at [670, 153] on button "Refresh Rates" at bounding box center [685, 152] width 42 height 12
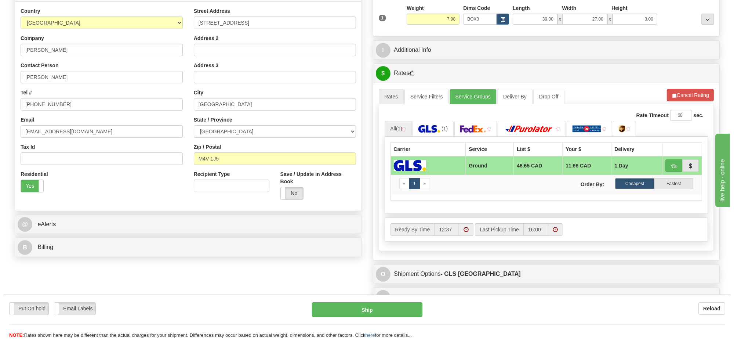
scroll to position [116, 0]
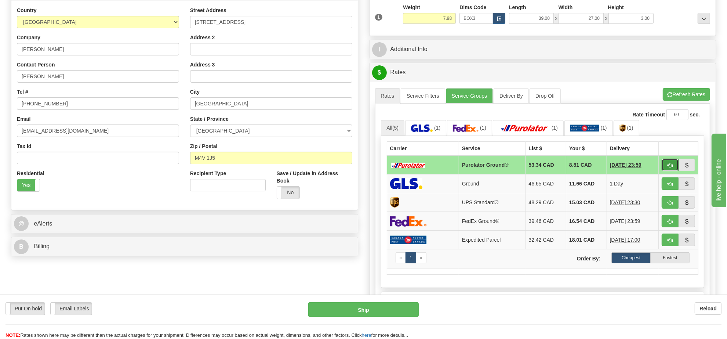
click at [669, 168] on span "button" at bounding box center [670, 165] width 5 height 5
type input "260"
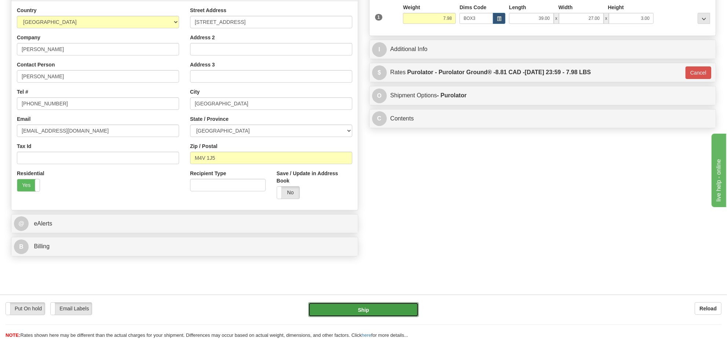
click at [406, 312] on button "Ship" at bounding box center [363, 309] width 110 height 15
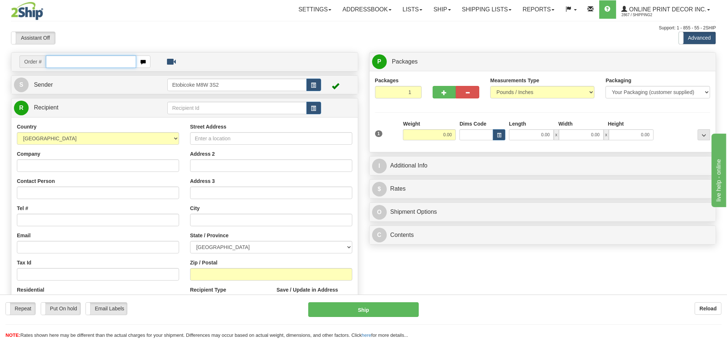
type input "q"
type input "ow-2199"
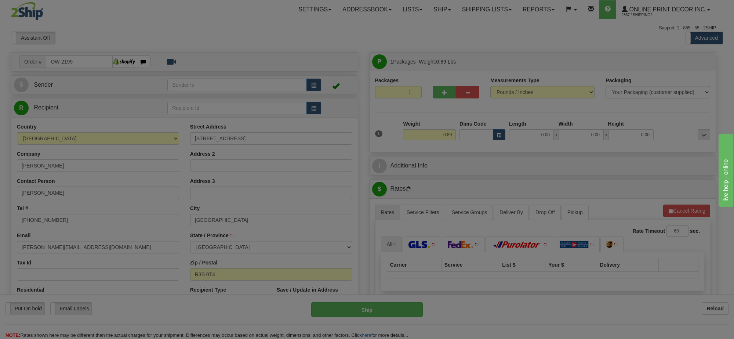
type input "WINNIPEG"
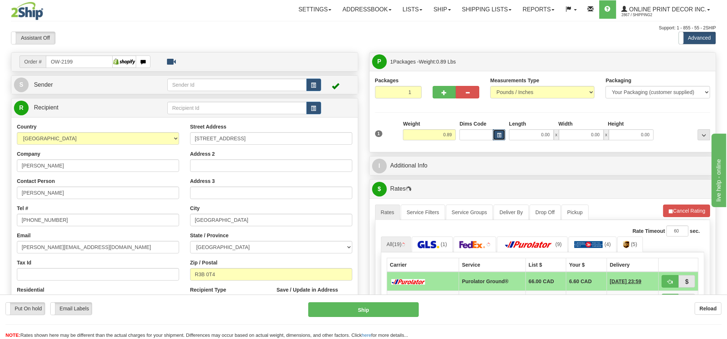
click at [496, 138] on button "button" at bounding box center [499, 134] width 12 height 11
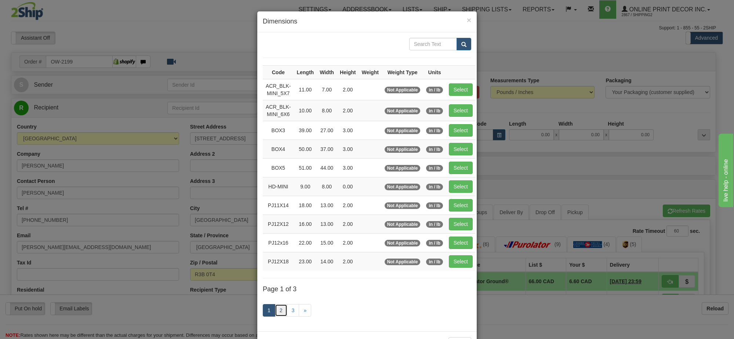
click at [281, 312] on link "2" at bounding box center [281, 310] width 12 height 12
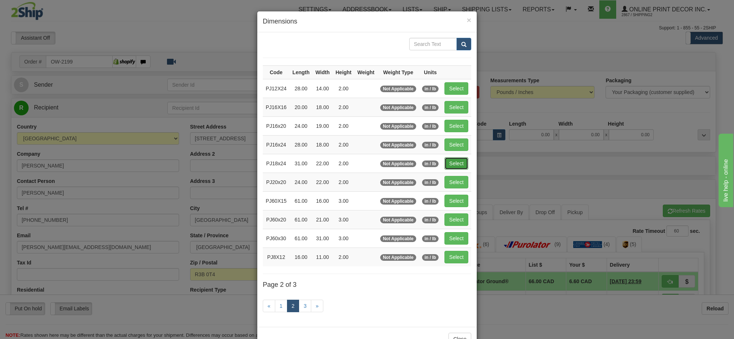
click at [452, 167] on button "Select" at bounding box center [457, 163] width 24 height 12
type input "PJ18x24"
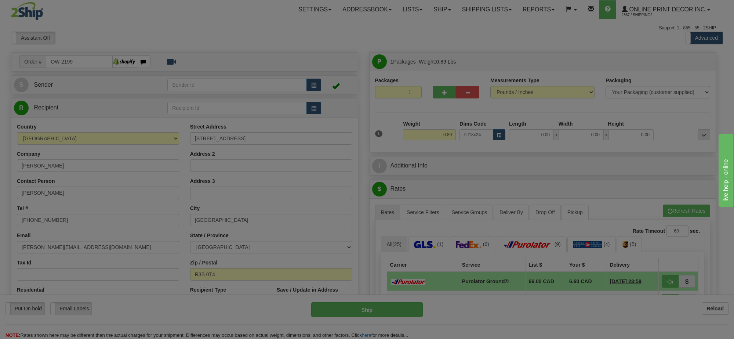
type input "31.00"
type input "22.00"
type input "2.00"
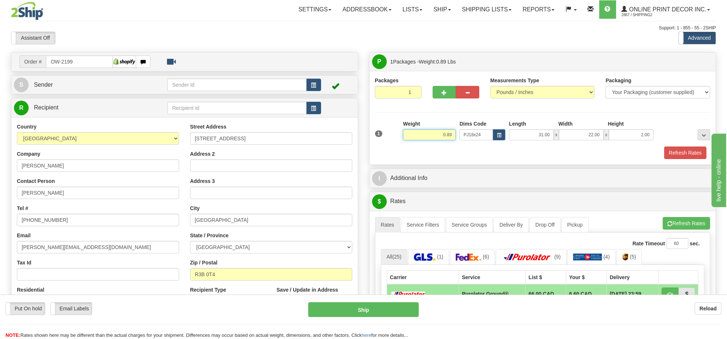
drag, startPoint x: 454, startPoint y: 136, endPoint x: 348, endPoint y: 135, distance: 106.1
click at [348, 52] on div "Order # OW-2199" at bounding box center [364, 52] width 716 height 0
type input "6.10"
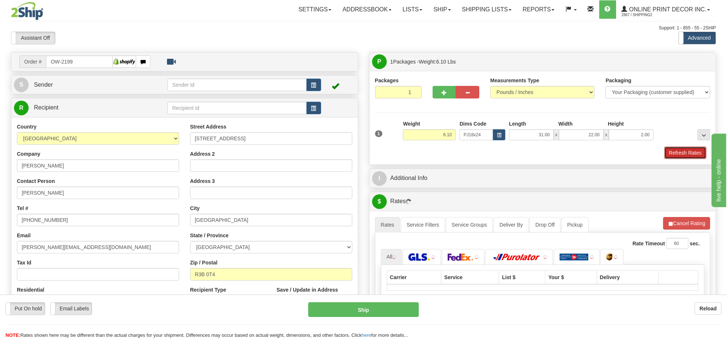
click at [680, 155] on button "Refresh Rates" at bounding box center [685, 152] width 42 height 12
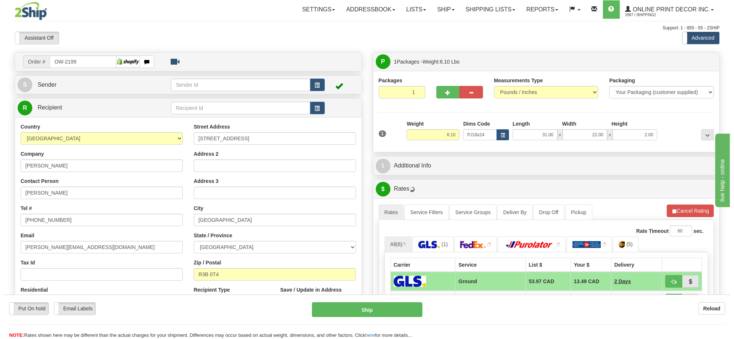
scroll to position [46, 0]
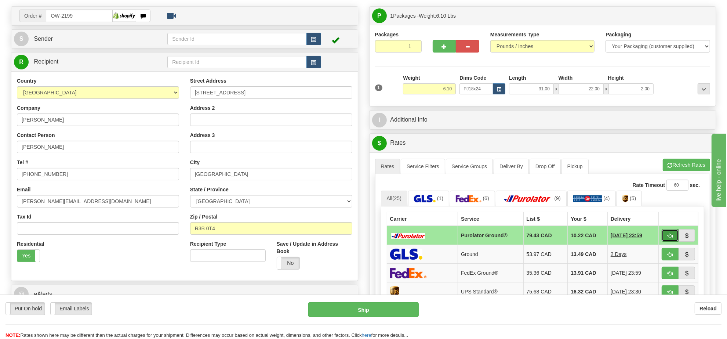
click at [667, 239] on button "button" at bounding box center [670, 235] width 17 height 12
type input "260"
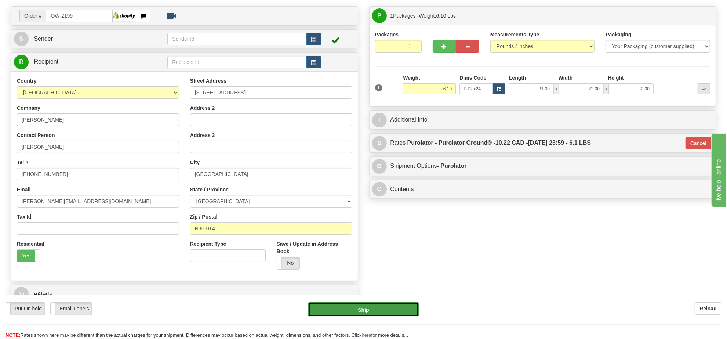
click at [384, 305] on button "Ship" at bounding box center [363, 309] width 110 height 15
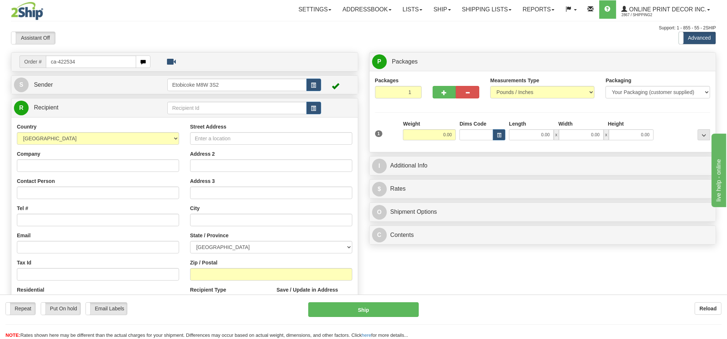
type input "ca-422534"
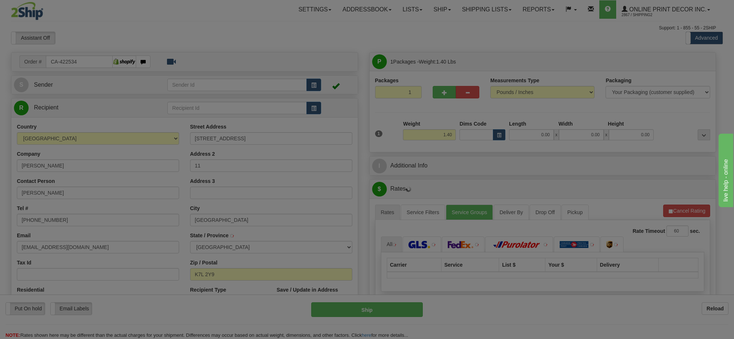
type input "[GEOGRAPHIC_DATA]"
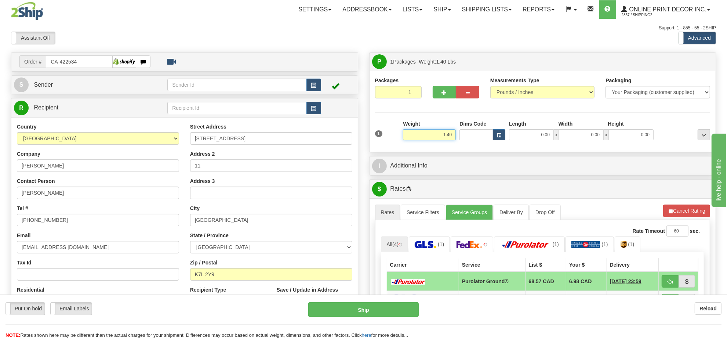
click at [445, 137] on input "1.40" at bounding box center [429, 134] width 53 height 11
type input "3.00"
click at [495, 140] on button "button" at bounding box center [499, 134] width 12 height 11
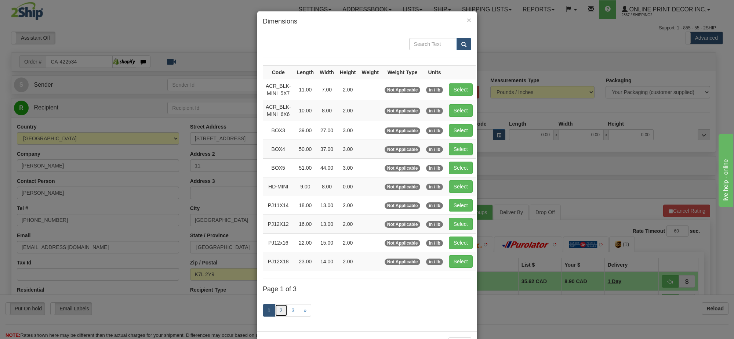
drag, startPoint x: 279, startPoint y: 316, endPoint x: 286, endPoint y: 283, distance: 33.3
click at [278, 316] on link "2" at bounding box center [281, 310] width 12 height 12
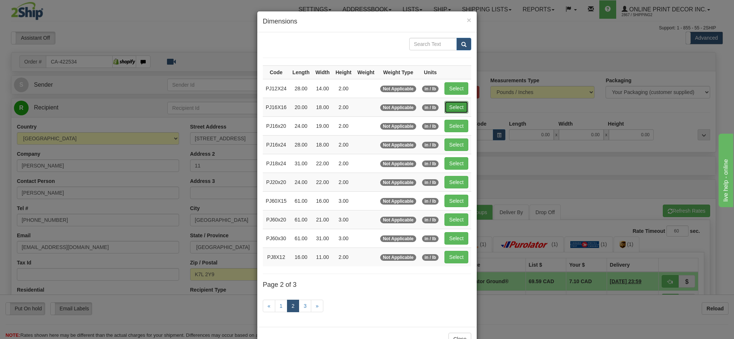
click at [459, 106] on button "Select" at bounding box center [457, 107] width 24 height 12
type input "PJ16X16"
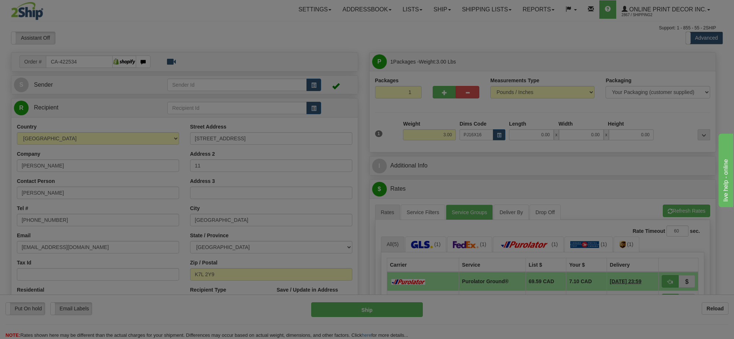
type input "20.00"
type input "18.00"
type input "2.00"
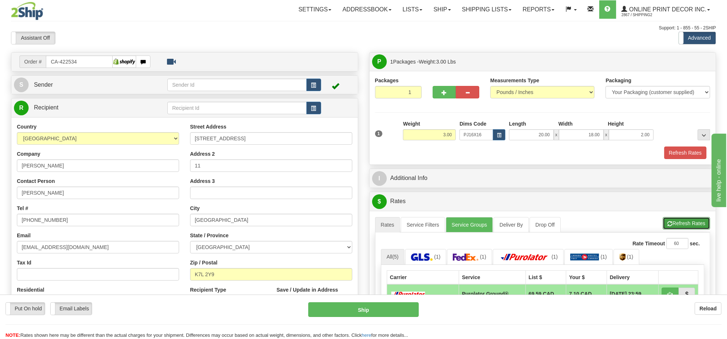
click at [685, 223] on button "Refresh Rates" at bounding box center [686, 223] width 47 height 12
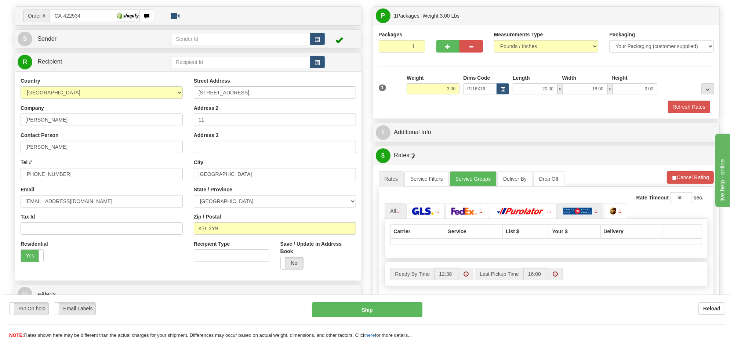
scroll to position [92, 0]
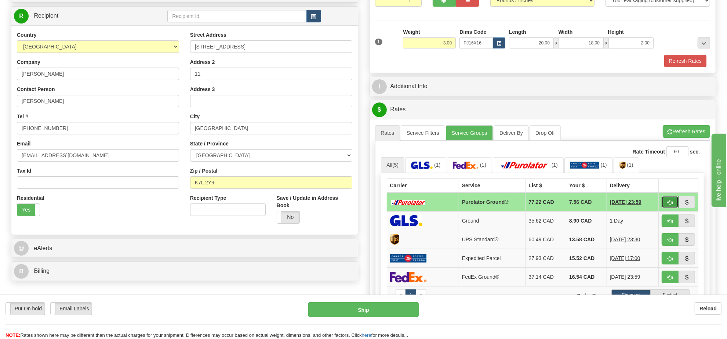
click at [665, 206] on button "button" at bounding box center [670, 202] width 17 height 12
type input "260"
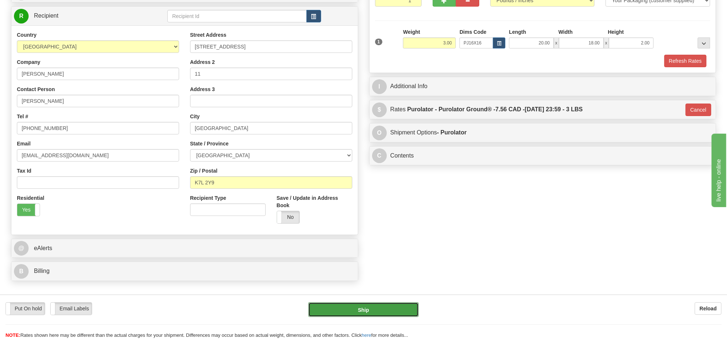
click at [397, 308] on button "Ship" at bounding box center [363, 309] width 110 height 15
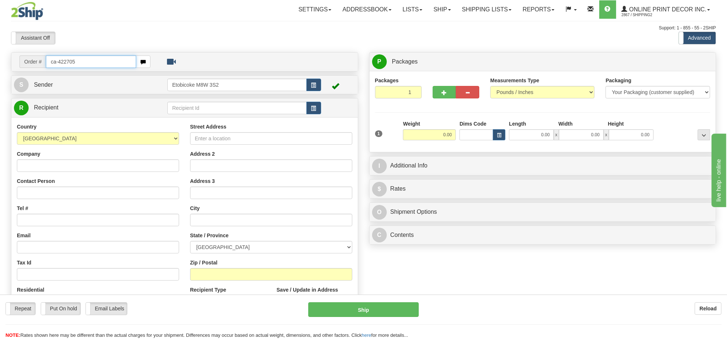
type input "ca-422705"
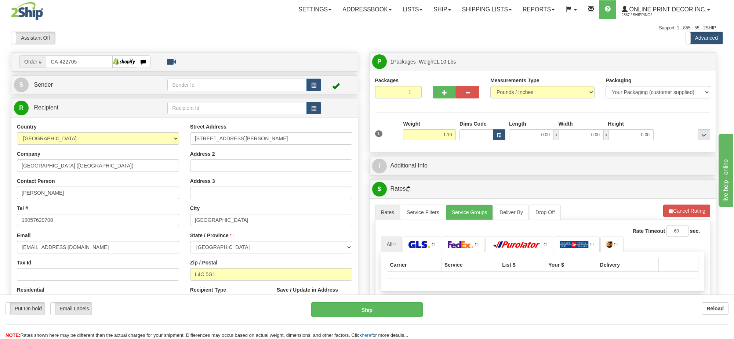
type input "RICHMOND HILL"
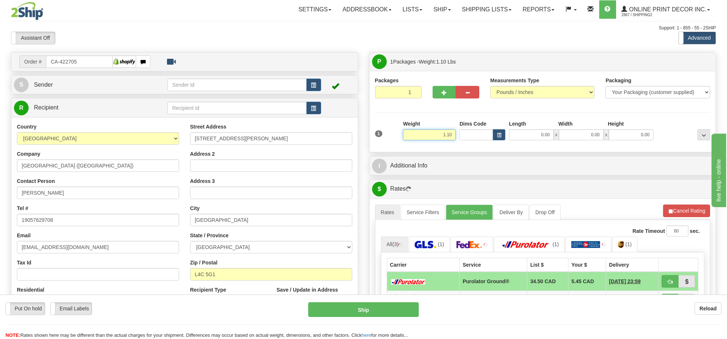
click at [415, 136] on input "1.10" at bounding box center [429, 134] width 53 height 11
type input "15.00"
click at [496, 136] on button "button" at bounding box center [499, 134] width 12 height 11
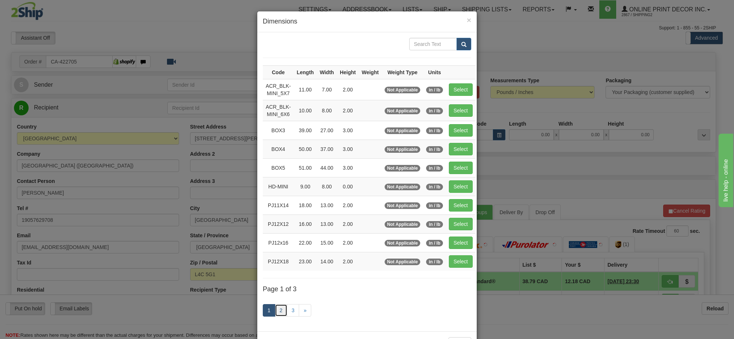
click at [275, 316] on link "2" at bounding box center [281, 310] width 12 height 12
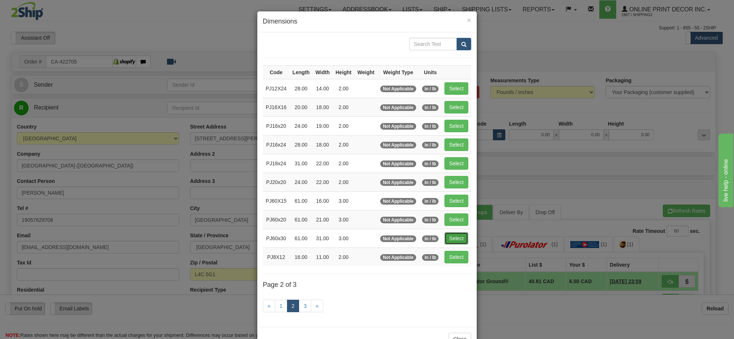
click at [451, 243] on button "Select" at bounding box center [457, 238] width 24 height 12
type input "PJ60x30"
type input "61.00"
type input "31.00"
type input "3.00"
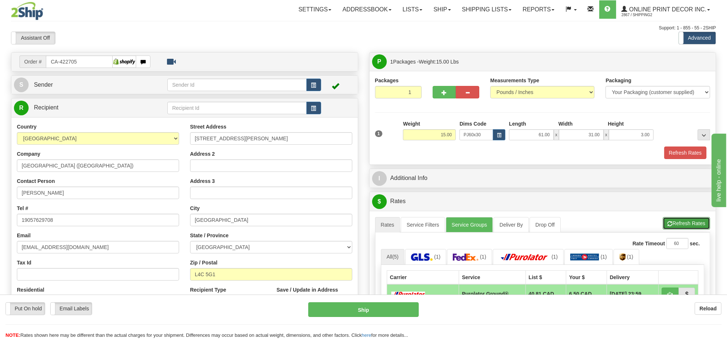
click at [670, 225] on span "button" at bounding box center [670, 223] width 5 height 5
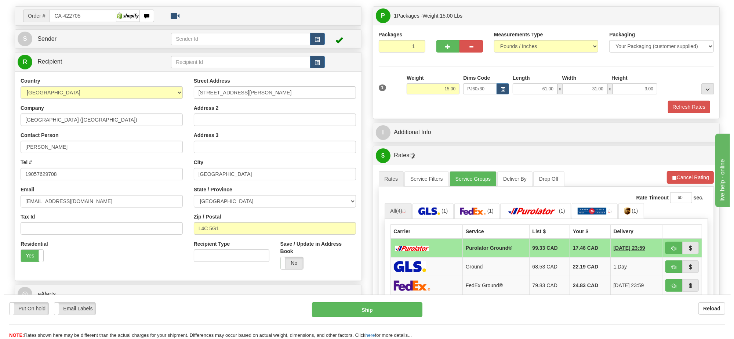
scroll to position [92, 0]
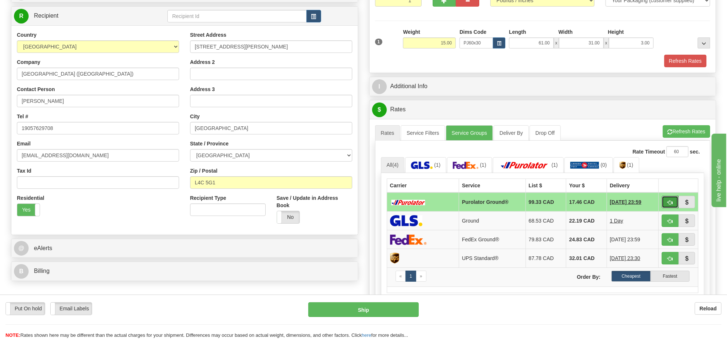
click at [668, 203] on span "button" at bounding box center [670, 202] width 5 height 5
type input "260"
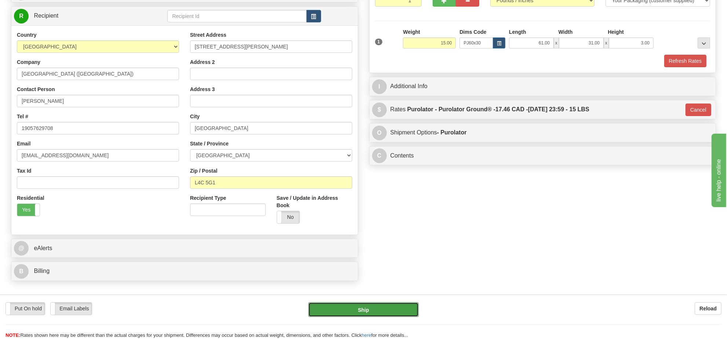
click at [406, 311] on button "Ship" at bounding box center [363, 309] width 110 height 15
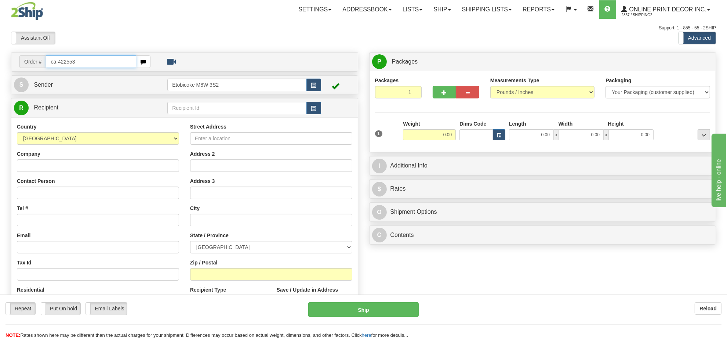
type input "ca-422553"
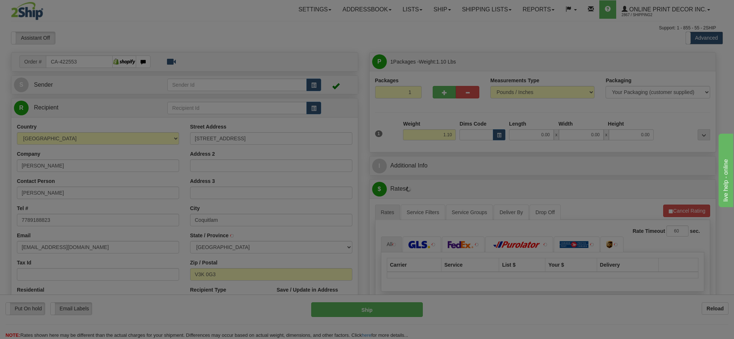
type input "COQUITLAM"
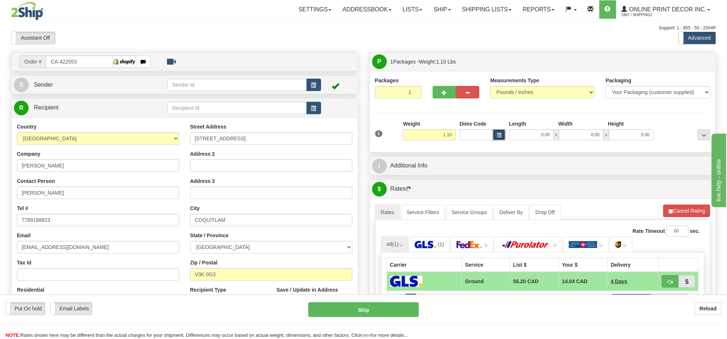
click at [498, 136] on span "button" at bounding box center [499, 135] width 4 height 4
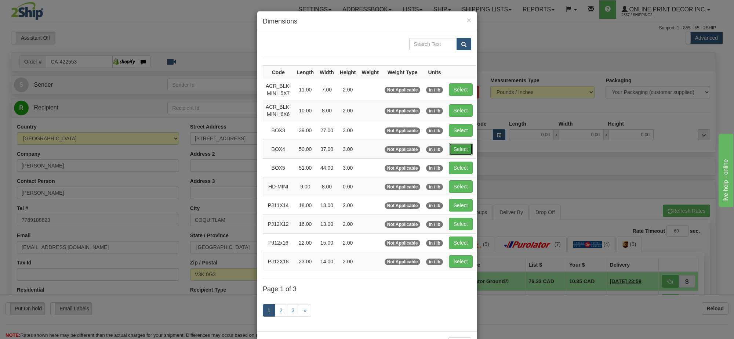
click at [463, 153] on button "Select" at bounding box center [461, 149] width 24 height 12
type input "BOX4"
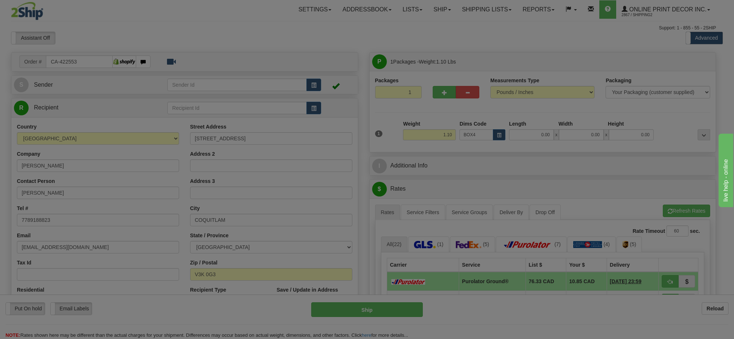
type input "50.00"
type input "37.00"
type input "3.00"
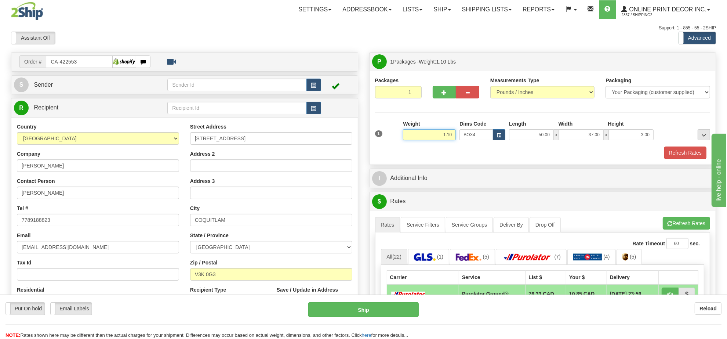
drag, startPoint x: 452, startPoint y: 135, endPoint x: 398, endPoint y: 135, distance: 54.0
click at [398, 135] on div "1 Weight 1.10 Dims Code BOX4" at bounding box center [542, 133] width 339 height 26
type input "16.98"
click at [689, 152] on button "Refresh Rates" at bounding box center [685, 152] width 42 height 12
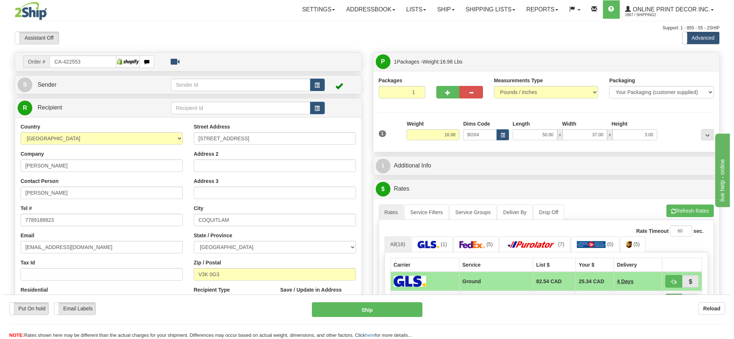
scroll to position [138, 0]
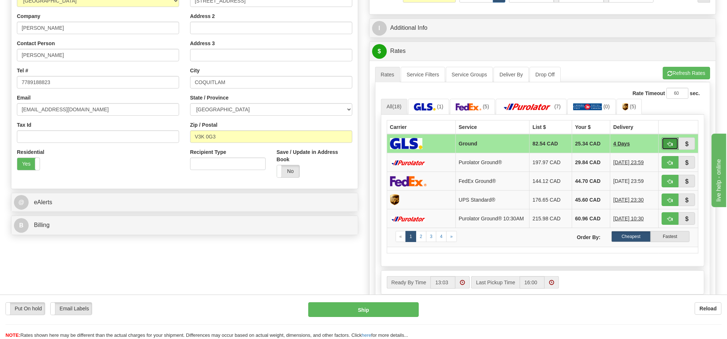
click at [664, 145] on button "button" at bounding box center [670, 143] width 17 height 12
type input "1"
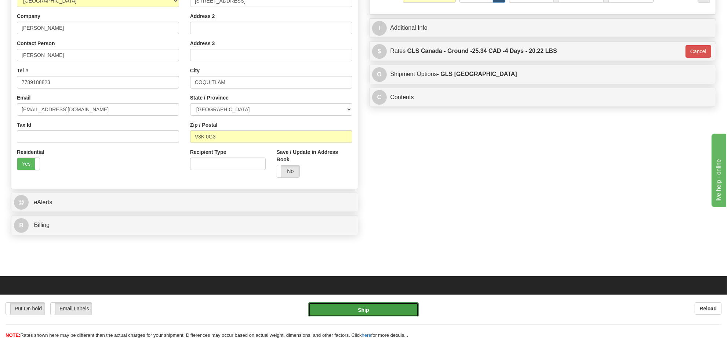
click at [384, 312] on button "Ship" at bounding box center [363, 309] width 110 height 15
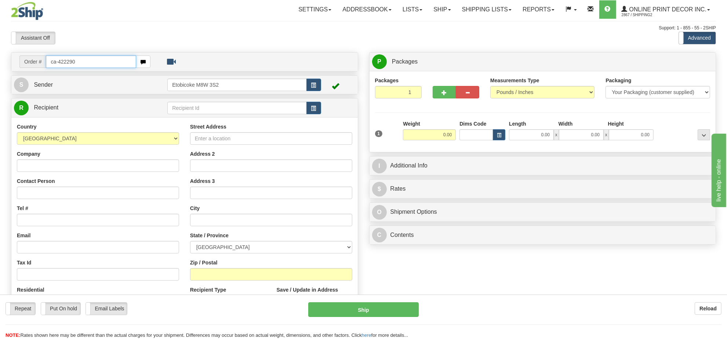
type input "ca-422290"
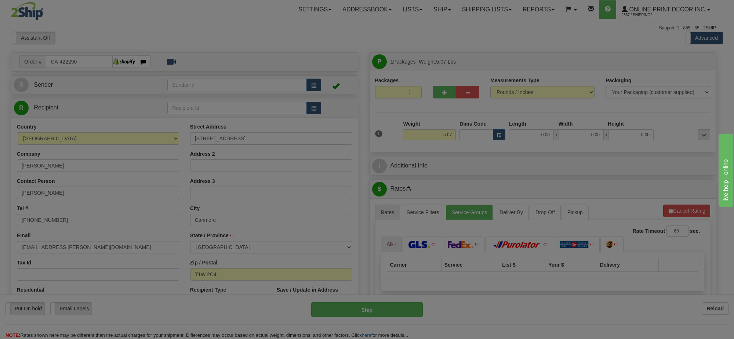
type input "CANMORE"
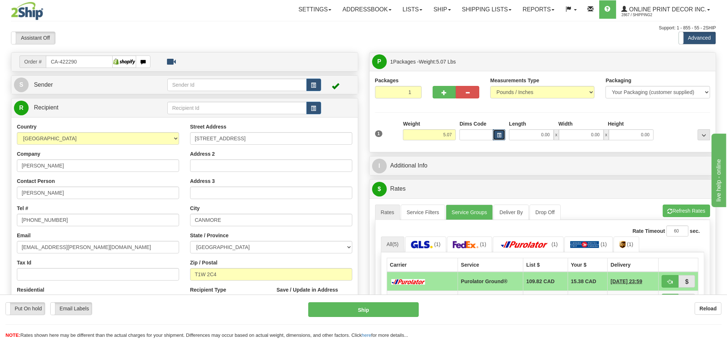
click at [497, 135] on span "button" at bounding box center [499, 135] width 4 height 4
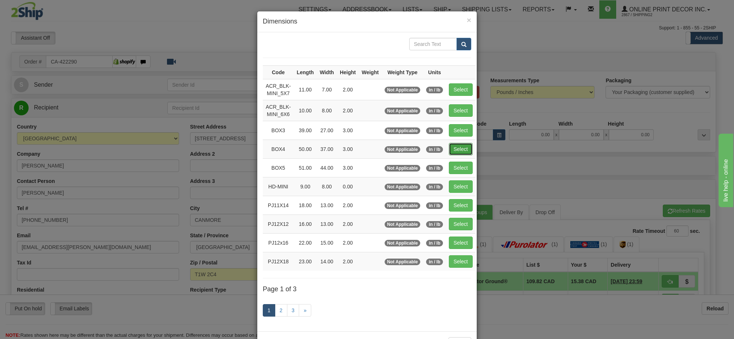
click at [457, 149] on button "Select" at bounding box center [461, 149] width 24 height 12
type input "BOX4"
type input "50.00"
type input "37.00"
type input "3.00"
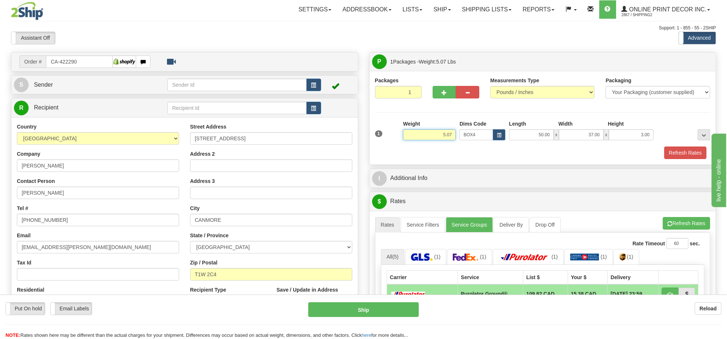
drag, startPoint x: 453, startPoint y: 134, endPoint x: 407, endPoint y: 130, distance: 46.8
click at [407, 130] on div "Weight 5.07" at bounding box center [429, 130] width 53 height 20
drag, startPoint x: 453, startPoint y: 134, endPoint x: 420, endPoint y: 134, distance: 32.3
click at [420, 134] on input "13.98" at bounding box center [429, 134] width 53 height 11
type input "11.98"
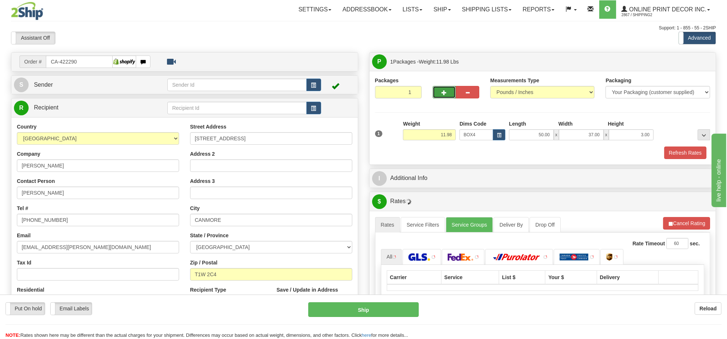
click at [439, 95] on button "button" at bounding box center [444, 92] width 23 height 12
radio input "true"
type input "2"
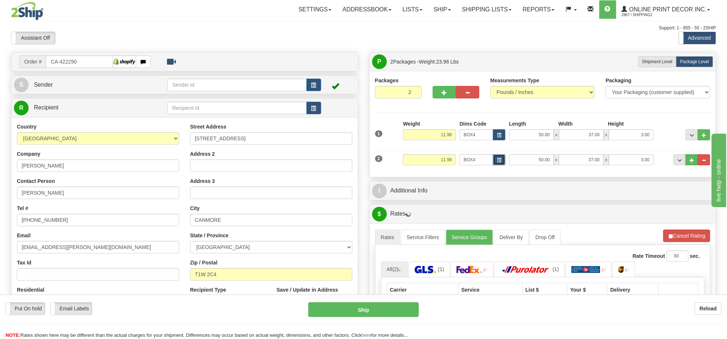
click at [496, 158] on button "button" at bounding box center [499, 159] width 12 height 11
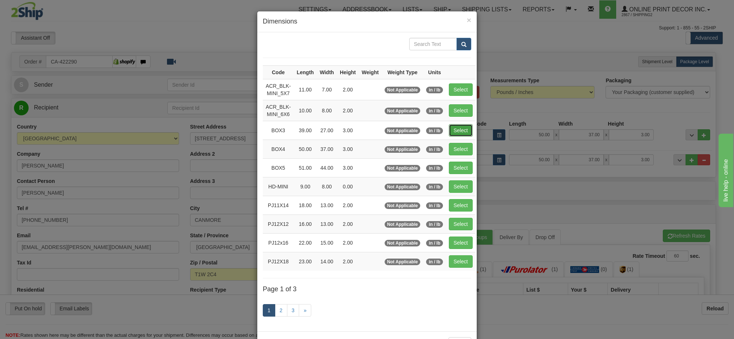
drag, startPoint x: 459, startPoint y: 131, endPoint x: 457, endPoint y: 166, distance: 35.3
click at [459, 131] on button "Select" at bounding box center [461, 130] width 24 height 12
type input "BOX3"
type input "39.00"
type input "27.00"
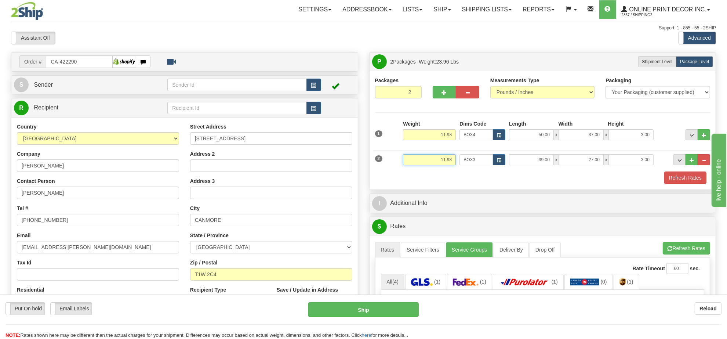
drag, startPoint x: 452, startPoint y: 160, endPoint x: 390, endPoint y: 159, distance: 61.7
click at [390, 159] on div "2 Weight 11.98 Dims Code BOX3 Length Width x" at bounding box center [542, 158] width 339 height 25
type input "7.98"
click at [677, 177] on button "Refresh Rates" at bounding box center [685, 177] width 42 height 12
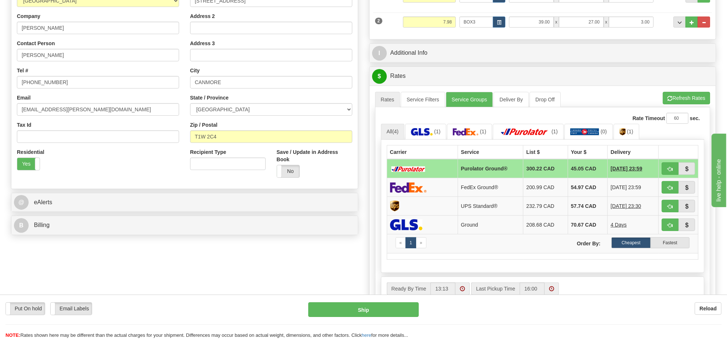
scroll to position [92, 0]
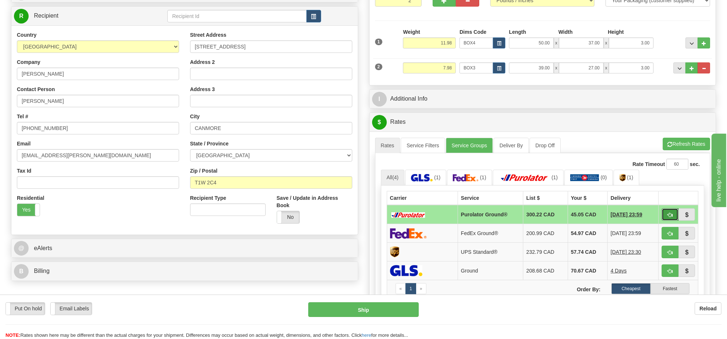
click at [668, 217] on span "button" at bounding box center [670, 215] width 5 height 5
type input "260"
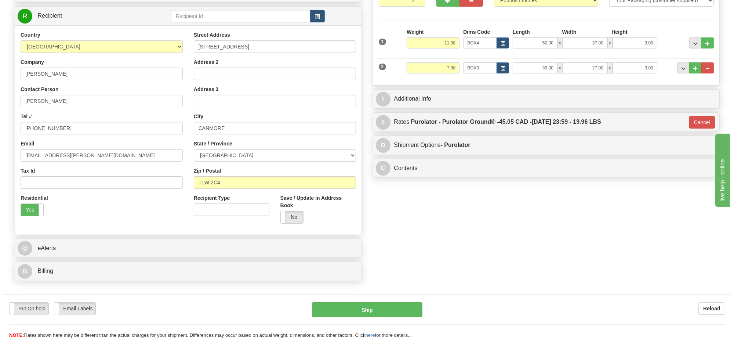
scroll to position [0, 0]
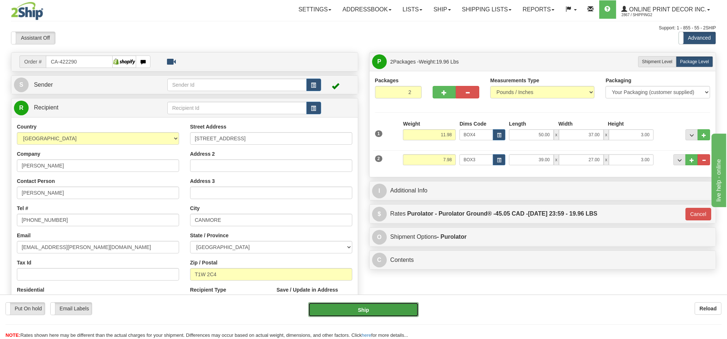
click at [340, 312] on button "Ship" at bounding box center [363, 309] width 110 height 15
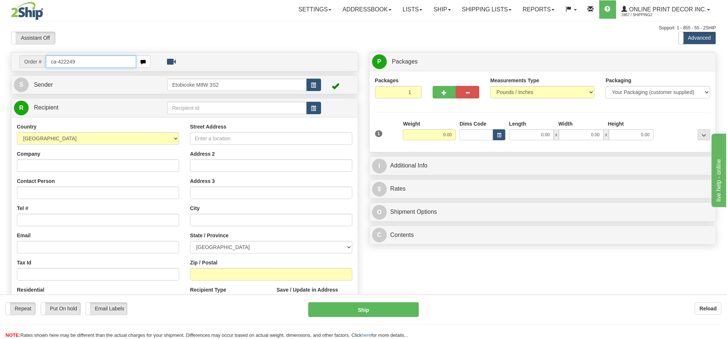
type input "ca-422249"
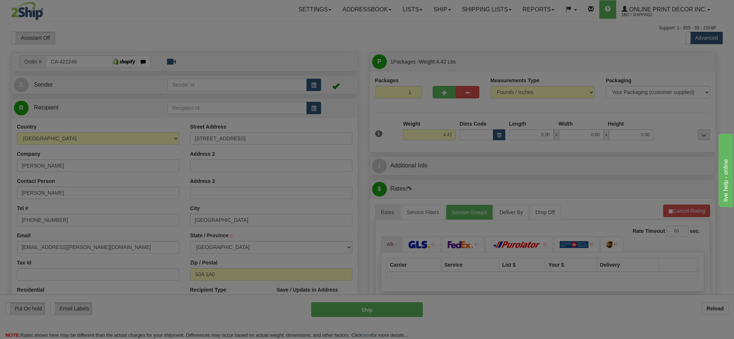
type input "FOAM LAKE"
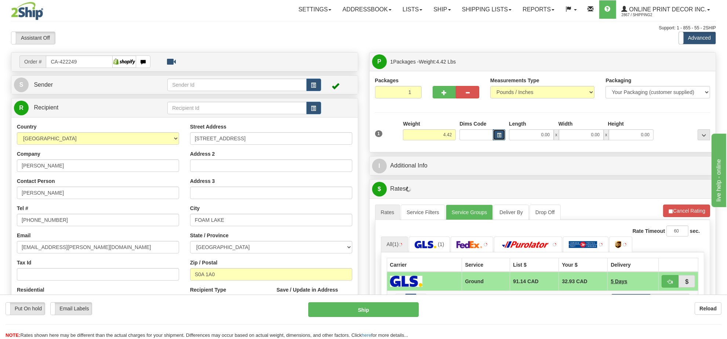
click at [496, 139] on button "button" at bounding box center [499, 134] width 12 height 11
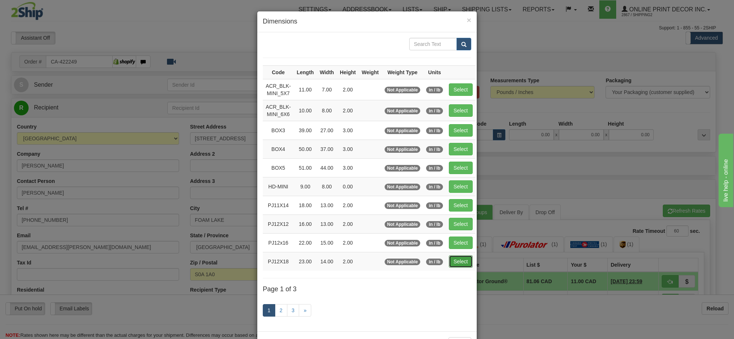
click at [454, 265] on button "Select" at bounding box center [461, 261] width 24 height 12
type input "PJ12X18"
type input "23.00"
type input "14.00"
type input "2.00"
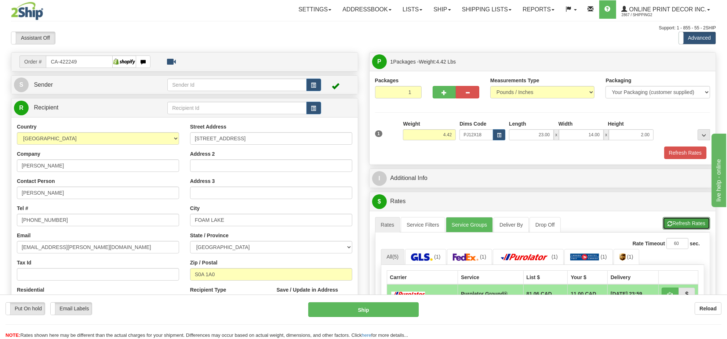
click at [671, 220] on button "Refresh Rates" at bounding box center [686, 223] width 47 height 12
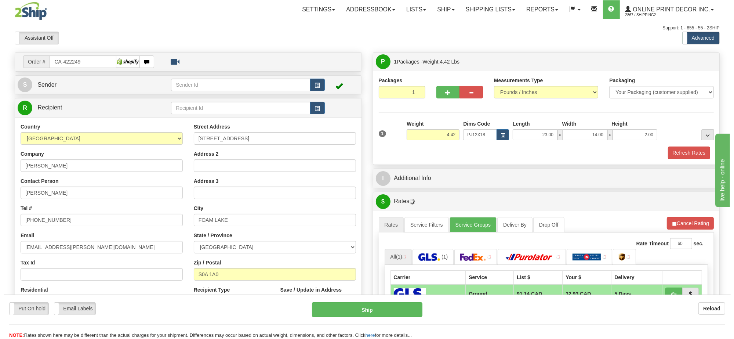
scroll to position [92, 0]
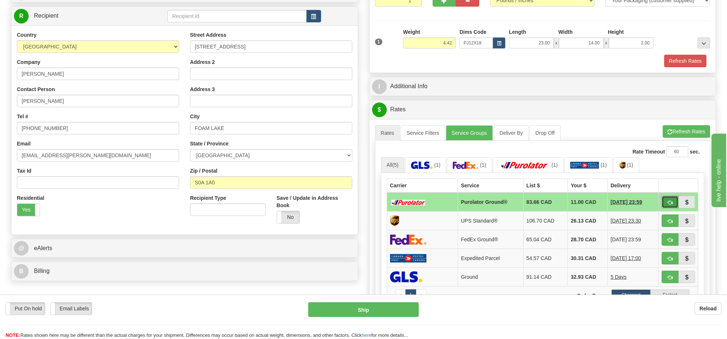
click at [668, 205] on span "button" at bounding box center [670, 202] width 5 height 5
type input "260"
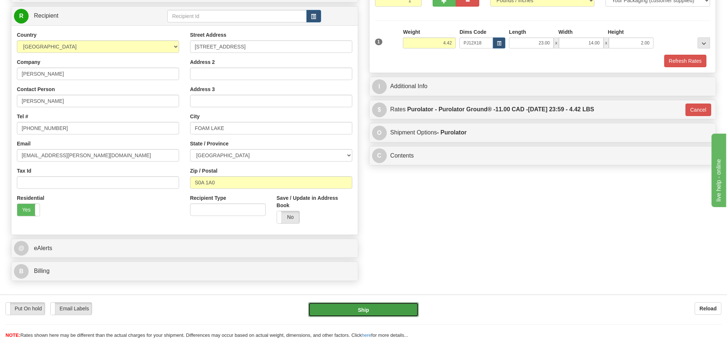
click at [374, 309] on button "Ship" at bounding box center [363, 309] width 110 height 15
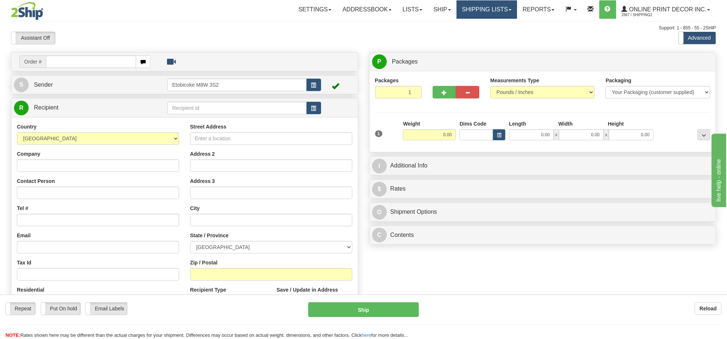
click at [457, 2] on link "Shipping lists" at bounding box center [487, 9] width 61 height 18
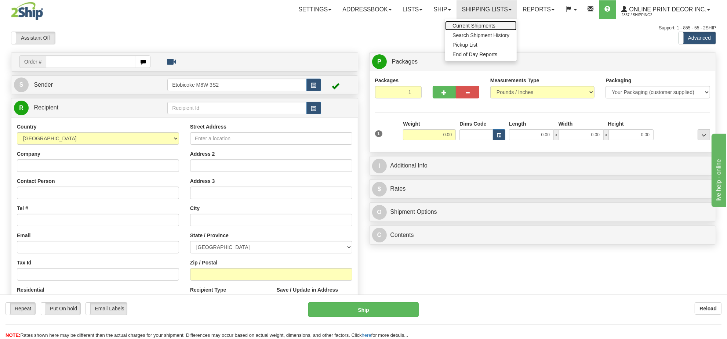
click at [456, 23] on span "Current Shipments" at bounding box center [474, 26] width 43 height 6
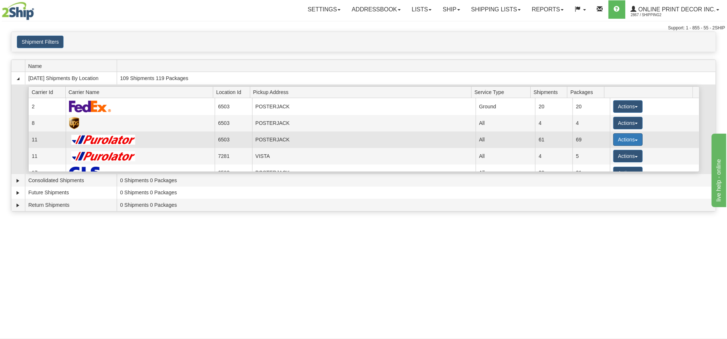
click at [637, 140] on button "Actions" at bounding box center [627, 139] width 29 height 12
click at [601, 154] on span "Details" at bounding box center [601, 152] width 20 height 5
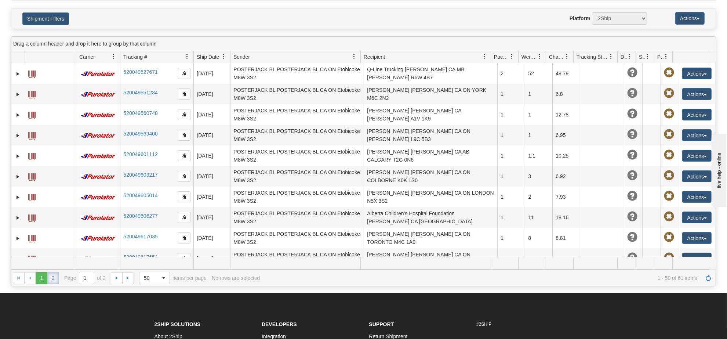
click at [50, 279] on link "2" at bounding box center [53, 278] width 12 height 12
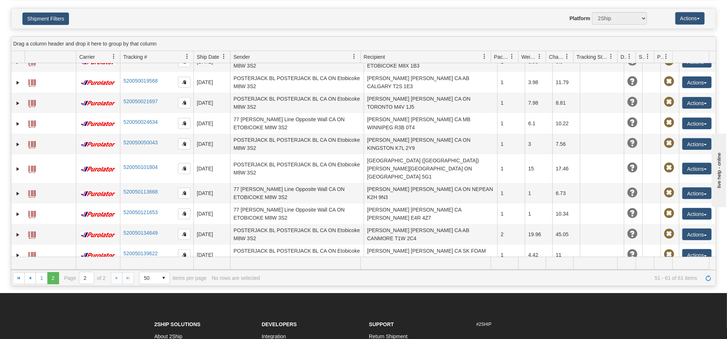
scroll to position [152, 0]
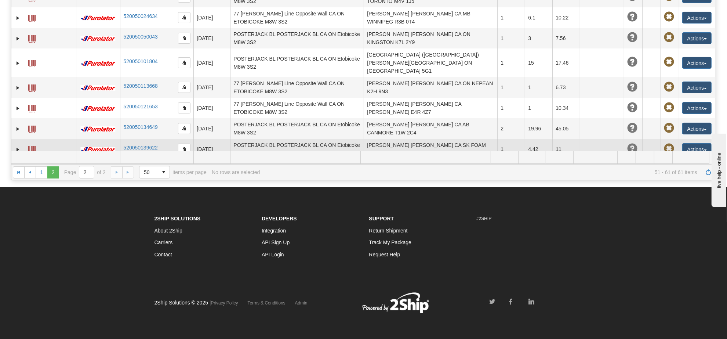
click at [378, 141] on td "[PERSON_NAME] [PERSON_NAME] CA SK FOAM LAKE S0A 1A0" at bounding box center [431, 149] width 134 height 21
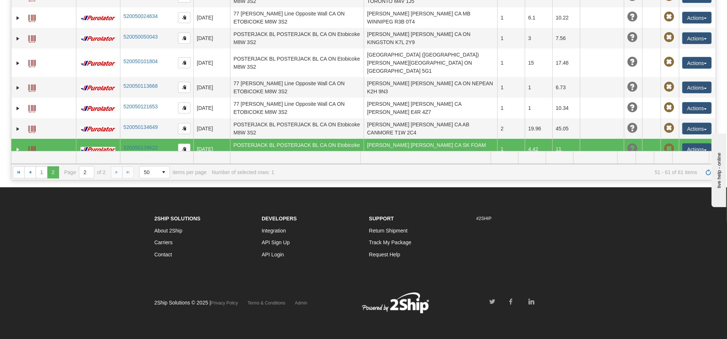
click at [35, 146] on span at bounding box center [31, 149] width 7 height 7
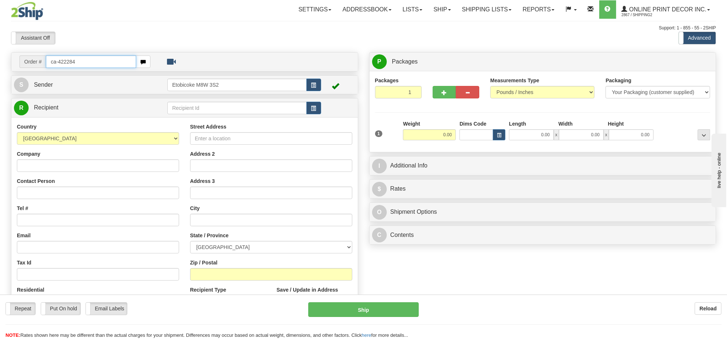
type input "ca-422284"
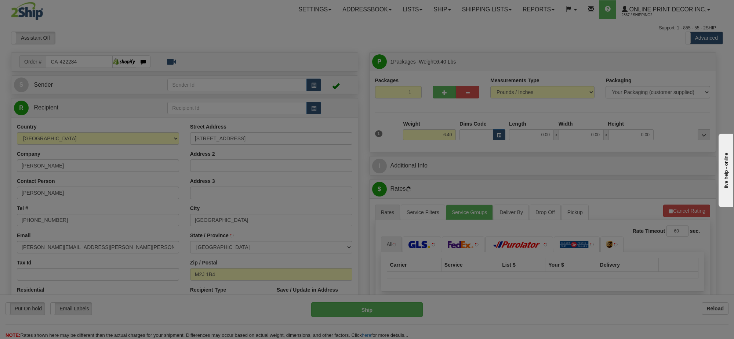
type input "NORTH YORK"
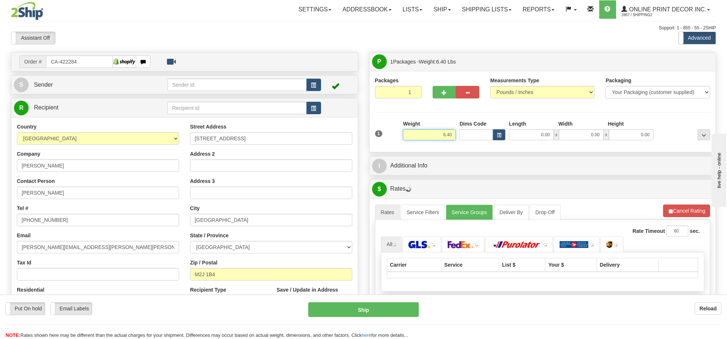
click at [446, 137] on input "6.40" at bounding box center [429, 134] width 53 height 11
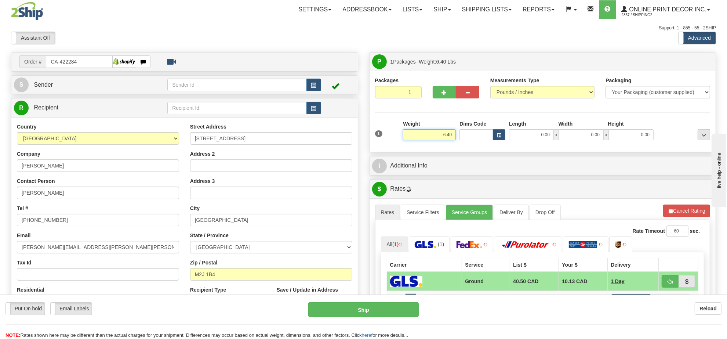
click at [446, 137] on input "6.40" at bounding box center [429, 134] width 53 height 11
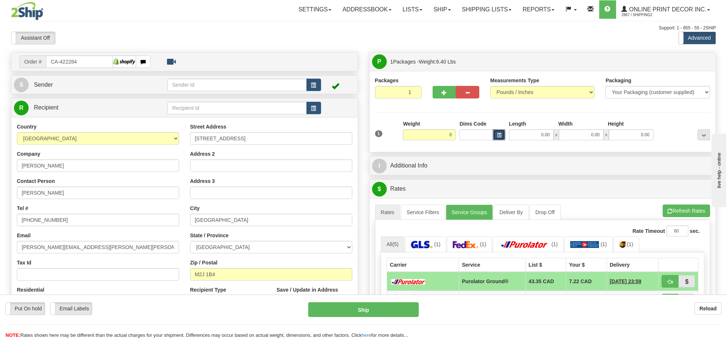
type input "8.00"
click at [497, 139] on button "button" at bounding box center [499, 134] width 12 height 11
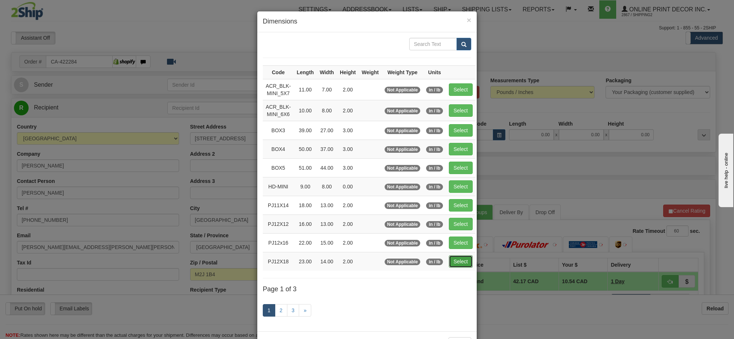
click at [467, 259] on button "Select" at bounding box center [461, 261] width 24 height 12
type input "PJ12X18"
type input "23.00"
type input "14.00"
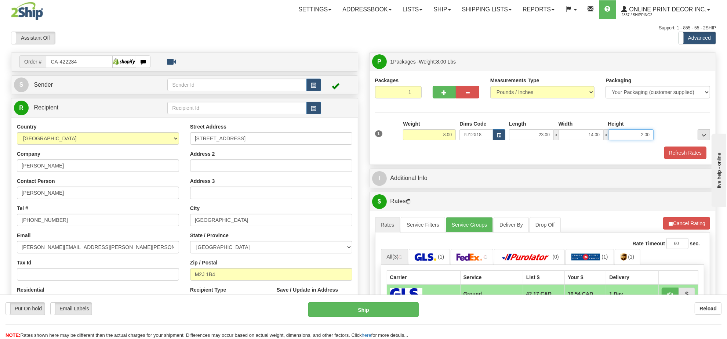
click at [636, 139] on input "2.00" at bounding box center [631, 134] width 45 height 11
type input "6.00"
click at [679, 223] on button "Refresh Rates" at bounding box center [686, 223] width 47 height 12
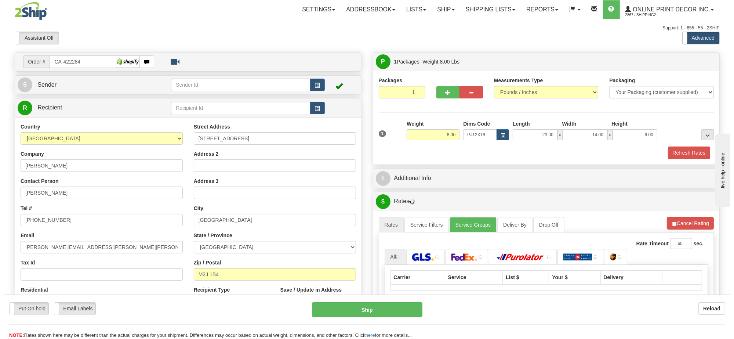
scroll to position [92, 0]
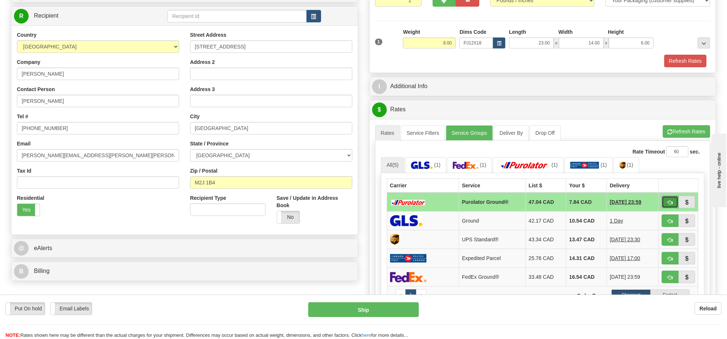
click at [668, 205] on span "button" at bounding box center [670, 202] width 5 height 5
type input "260"
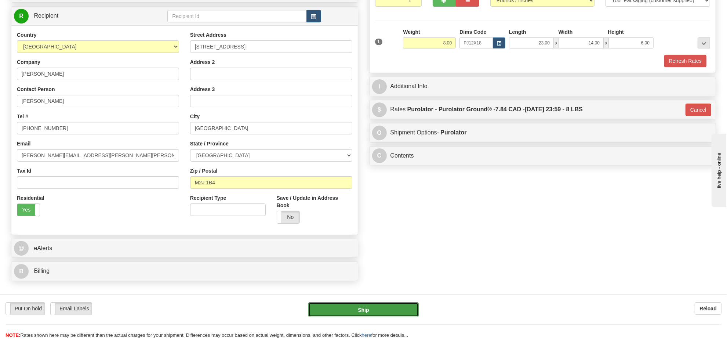
click at [373, 313] on button "Ship" at bounding box center [363, 309] width 110 height 15
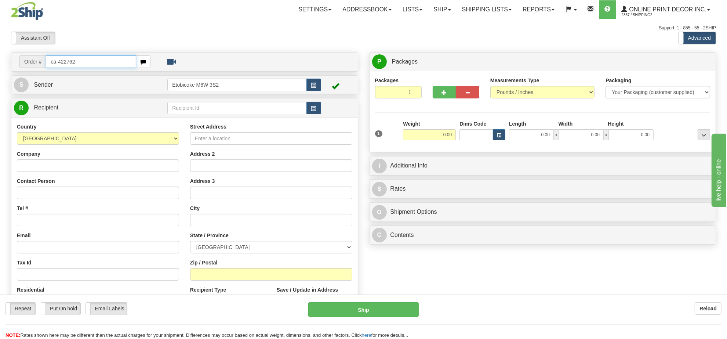
type input "ca-422762"
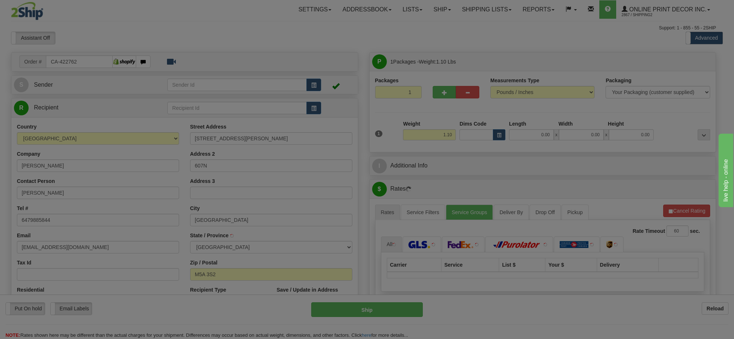
type input "[GEOGRAPHIC_DATA]"
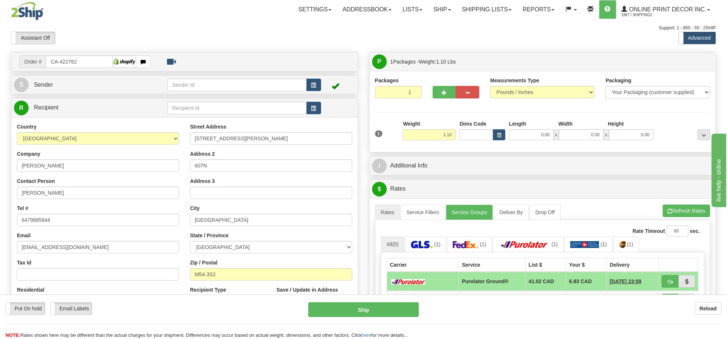
click at [437, 144] on div "Weight 1.10" at bounding box center [429, 133] width 57 height 26
click at [437, 135] on input "1.10" at bounding box center [429, 134] width 53 height 11
type input "2.00"
click at [496, 134] on button "button" at bounding box center [499, 134] width 12 height 11
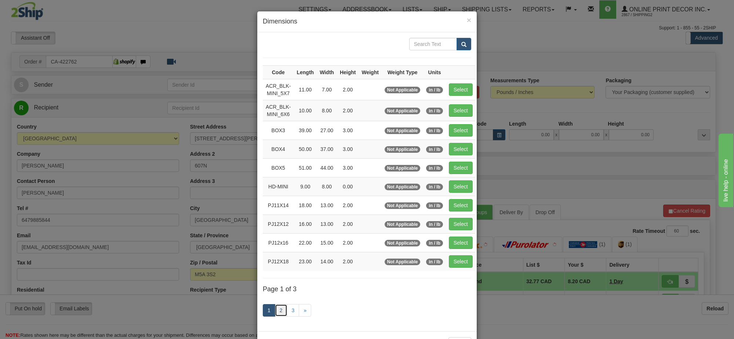
click at [282, 310] on link "2" at bounding box center [281, 310] width 12 height 12
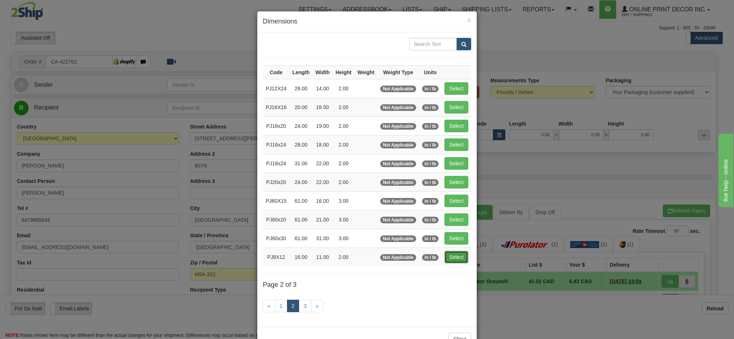
click at [450, 260] on button "Select" at bounding box center [457, 257] width 24 height 12
type input "PJ8X12"
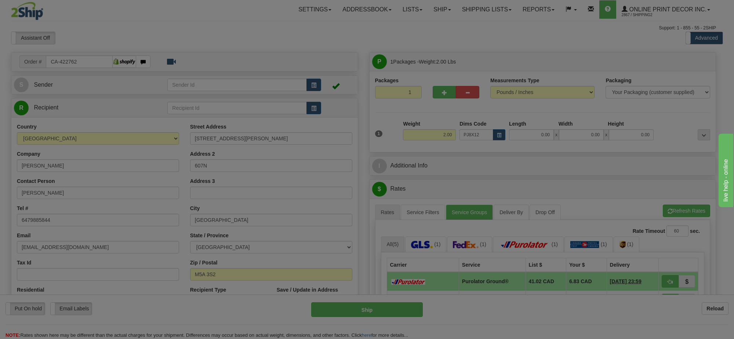
type input "16.00"
type input "11.00"
type input "2.00"
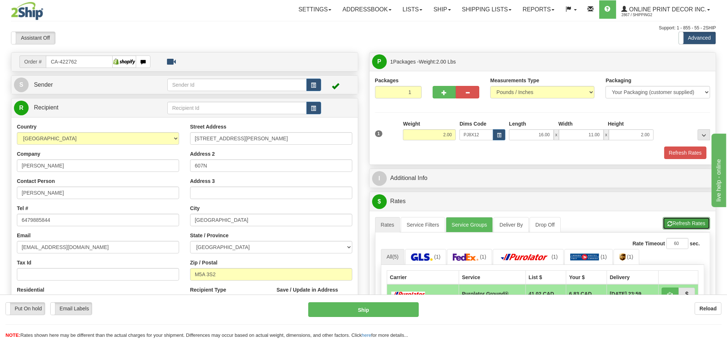
click at [691, 225] on button "Refresh Rates" at bounding box center [686, 223] width 47 height 12
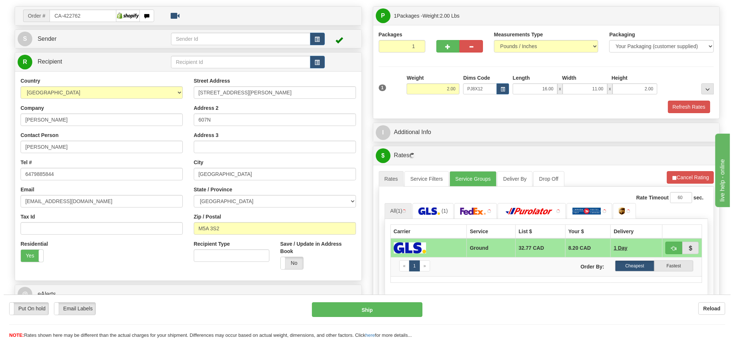
scroll to position [92, 0]
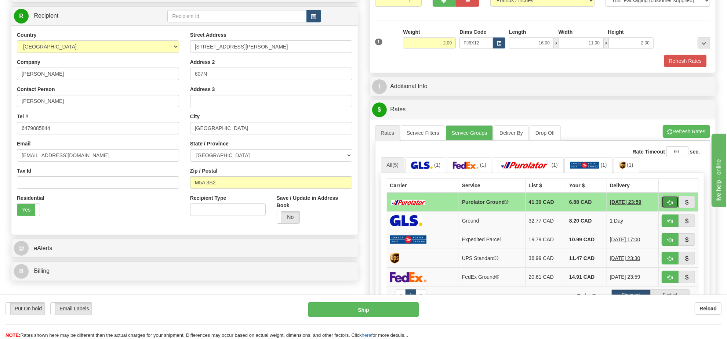
click at [667, 207] on button "button" at bounding box center [670, 202] width 17 height 12
type input "260"
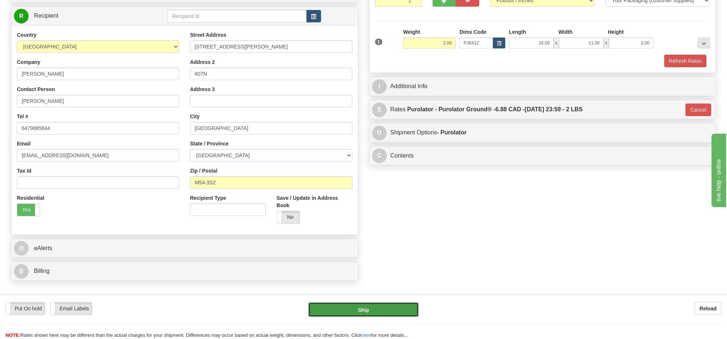
click at [395, 311] on button "Ship" at bounding box center [363, 309] width 110 height 15
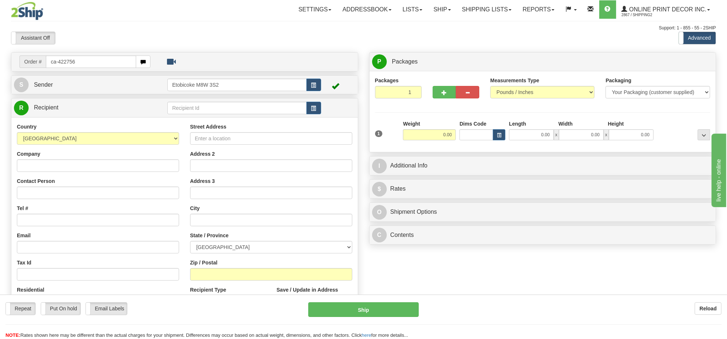
type input "ca-422756"
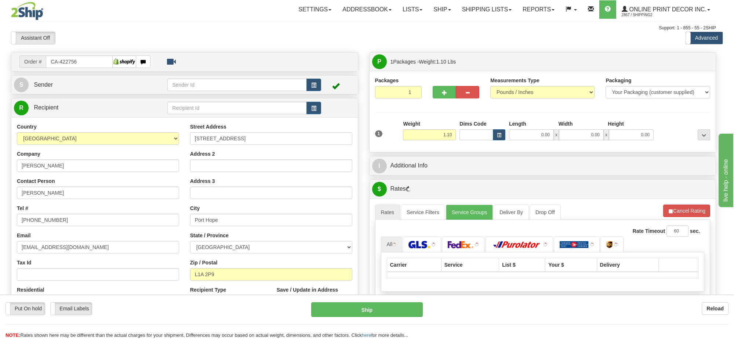
type input "PORT HOPE"
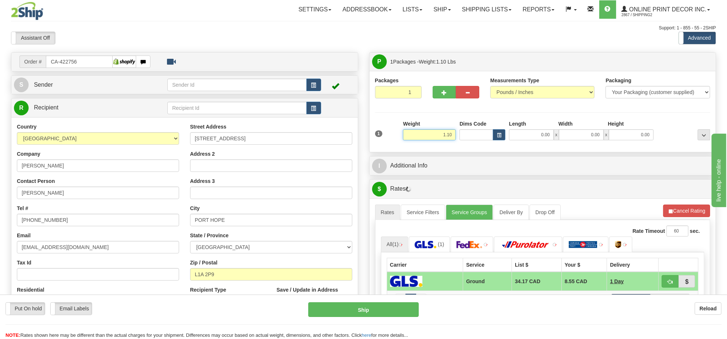
click at [446, 138] on input "1.10" at bounding box center [429, 134] width 53 height 11
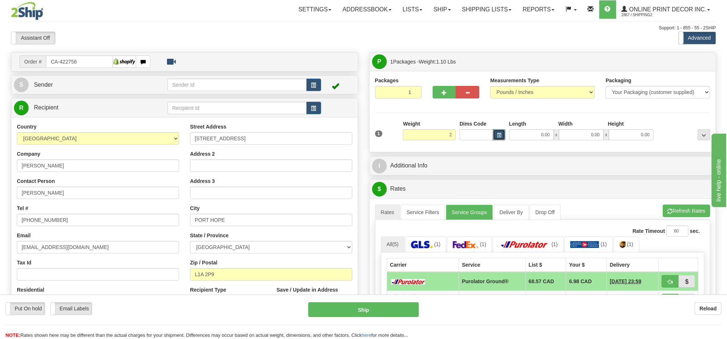
type input "2.00"
click at [498, 137] on span "button" at bounding box center [499, 135] width 4 height 4
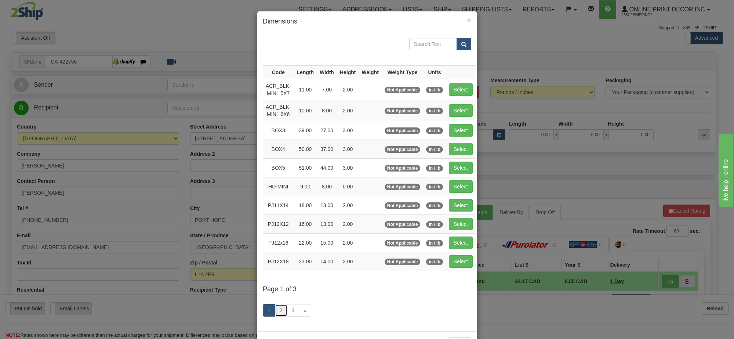
click at [280, 316] on link "2" at bounding box center [281, 310] width 12 height 12
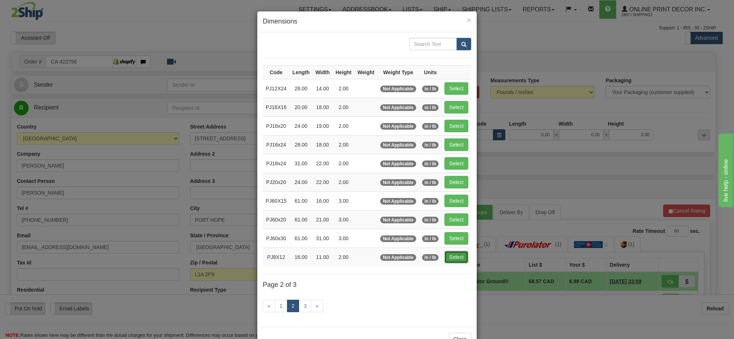
click at [460, 263] on button "Select" at bounding box center [457, 257] width 24 height 12
type input "PJ8X12"
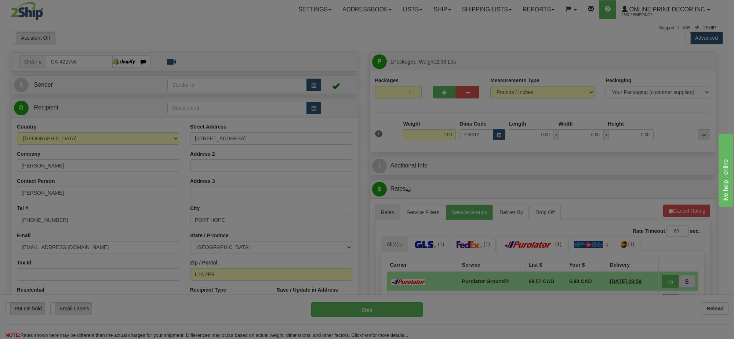
type input "16.00"
type input "11.00"
type input "2.00"
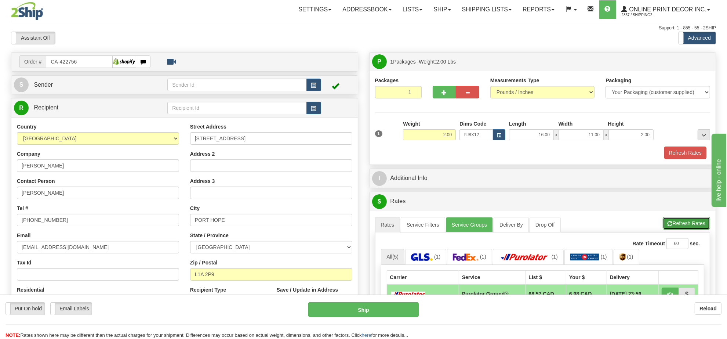
click at [669, 222] on button "Refresh Rates" at bounding box center [686, 223] width 47 height 12
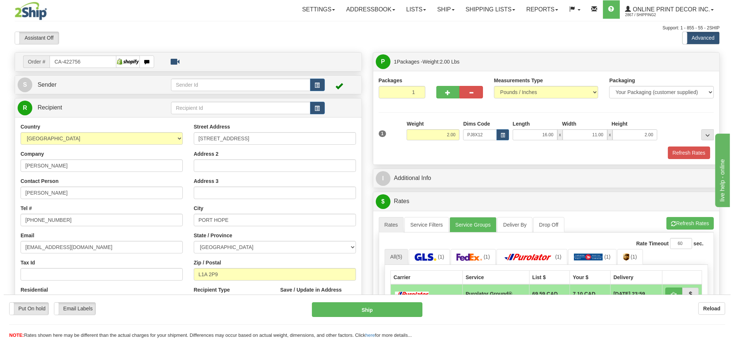
scroll to position [92, 0]
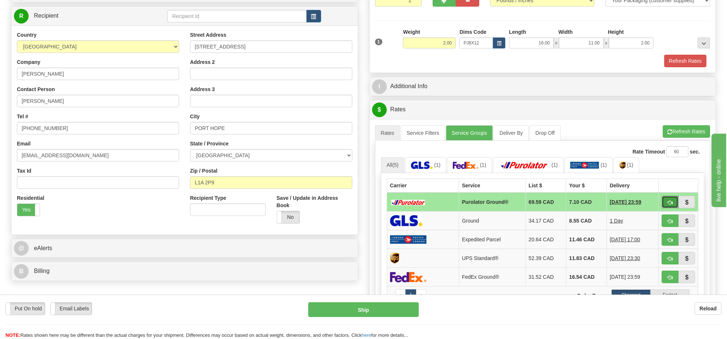
click at [662, 204] on button "button" at bounding box center [670, 202] width 17 height 12
type input "260"
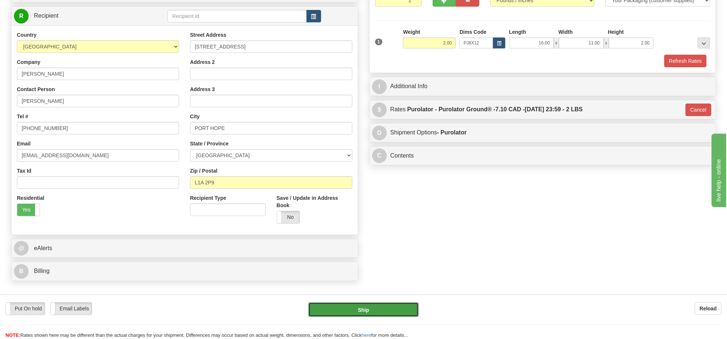
click at [375, 303] on button "Ship" at bounding box center [363, 309] width 110 height 15
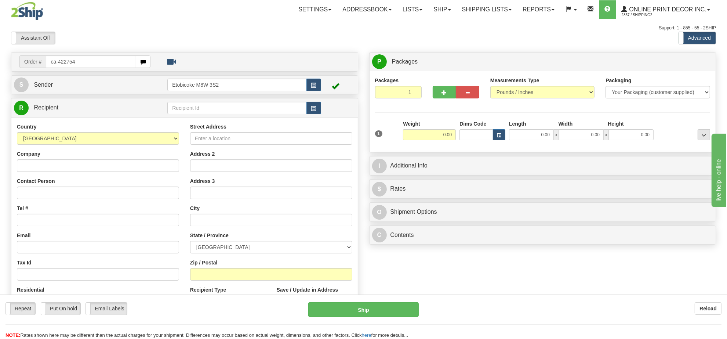
type input "ca-422754"
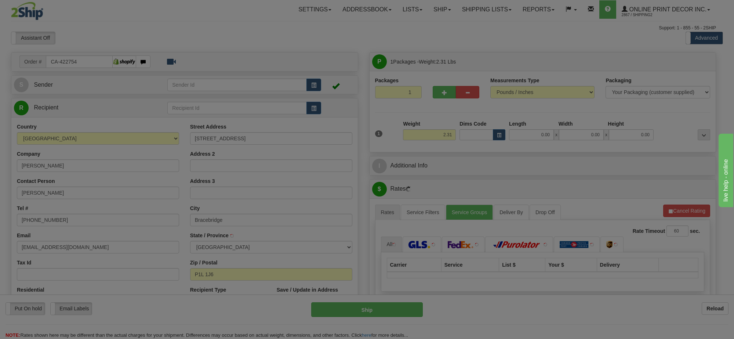
type input "BRACEBRIDGE"
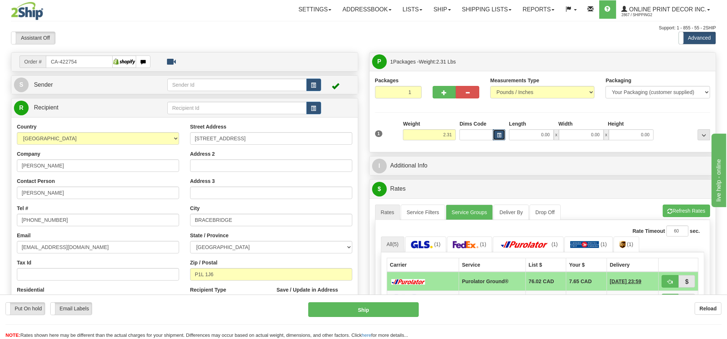
click at [501, 136] on button "button" at bounding box center [499, 134] width 12 height 11
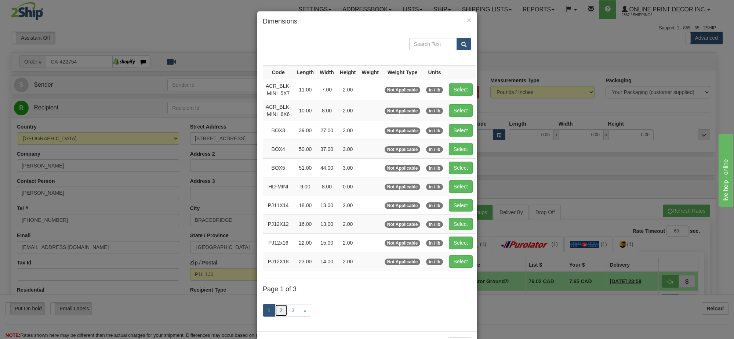
click at [277, 315] on link "2" at bounding box center [281, 310] width 12 height 12
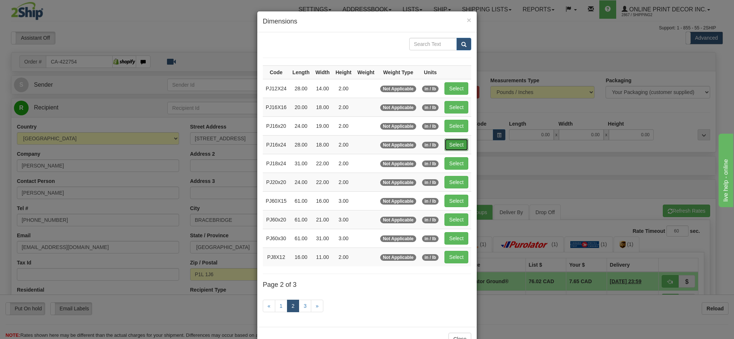
click at [460, 142] on button "Select" at bounding box center [457, 144] width 24 height 12
type input "PJ16x24"
type input "28.00"
type input "18.00"
type input "2.00"
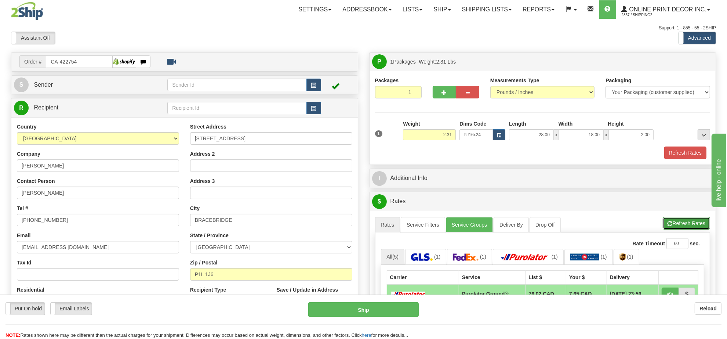
click at [665, 223] on button "Refresh Rates" at bounding box center [686, 223] width 47 height 12
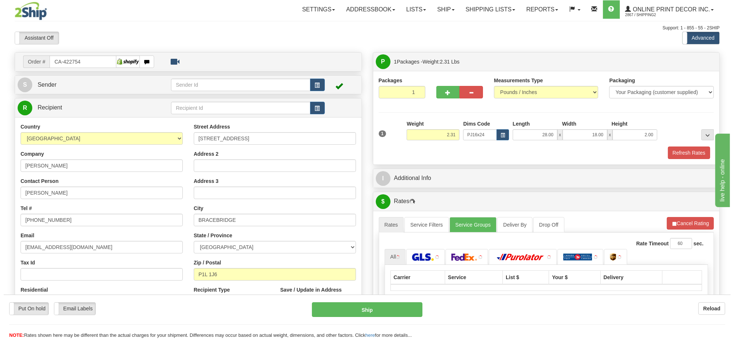
scroll to position [46, 0]
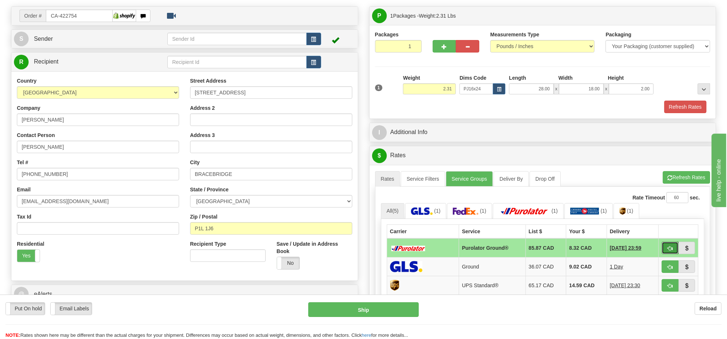
click at [671, 251] on span "button" at bounding box center [670, 248] width 5 height 5
type input "260"
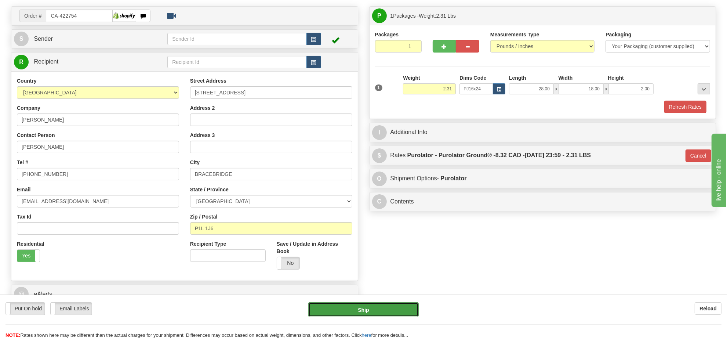
click at [400, 305] on button "Ship" at bounding box center [363, 309] width 110 height 15
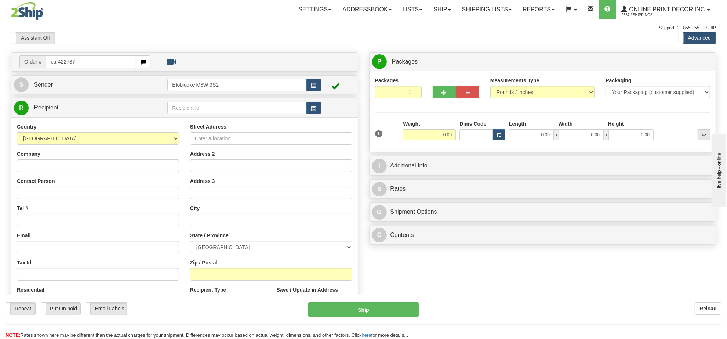
type input "ca-422737"
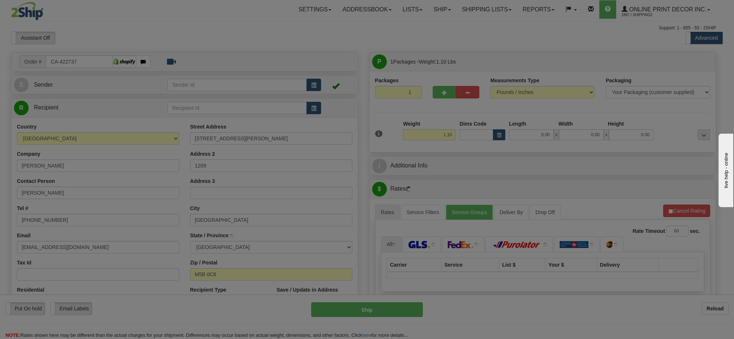
type input "[GEOGRAPHIC_DATA]"
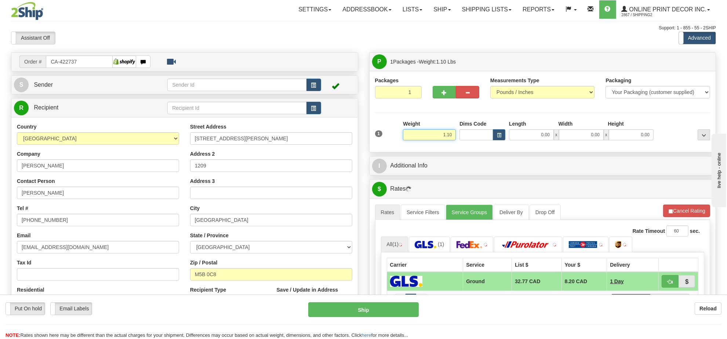
click at [445, 136] on input "1.10" at bounding box center [429, 134] width 53 height 11
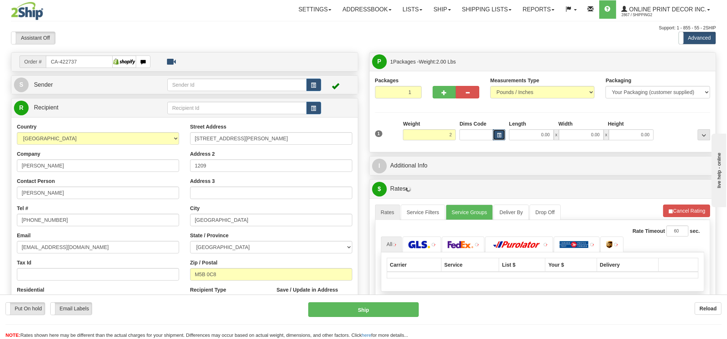
type input "2.00"
click at [497, 137] on span "button" at bounding box center [499, 135] width 4 height 4
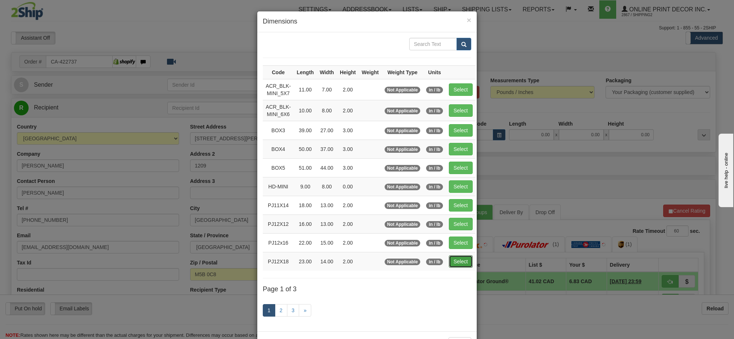
click at [463, 262] on button "Select" at bounding box center [461, 261] width 24 height 12
type input "PJ12X18"
type input "23.00"
type input "14.00"
type input "2.00"
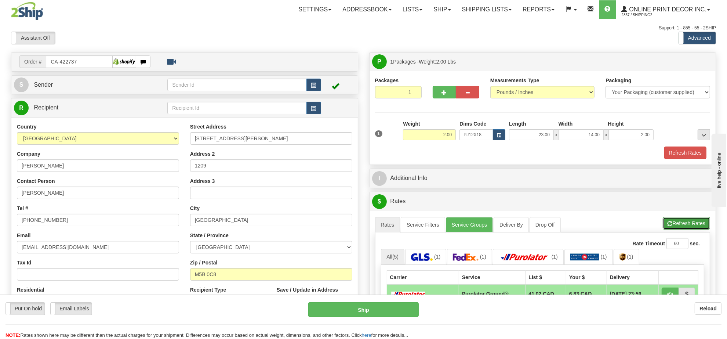
click at [684, 224] on button "Refresh Rates" at bounding box center [686, 223] width 47 height 12
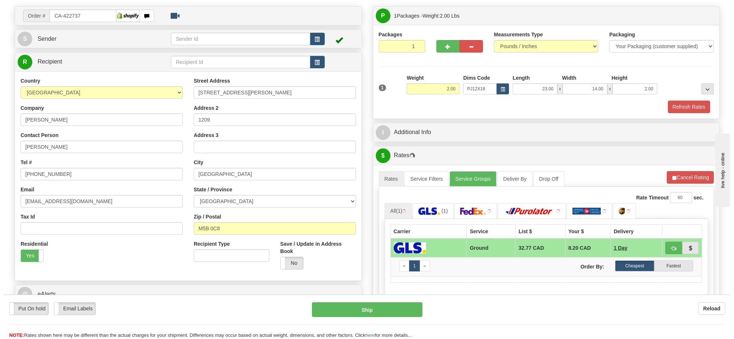
scroll to position [92, 0]
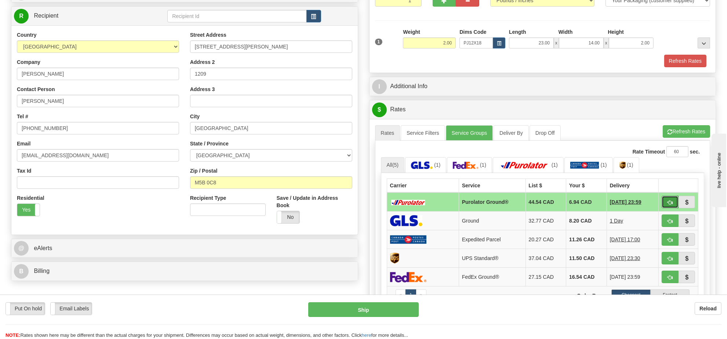
click at [668, 205] on span "button" at bounding box center [670, 202] width 5 height 5
type input "260"
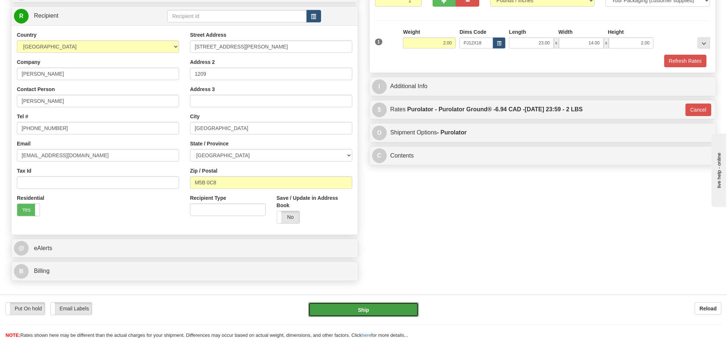
click at [366, 308] on button "Ship" at bounding box center [363, 309] width 110 height 15
